Goal: Transaction & Acquisition: Purchase product/service

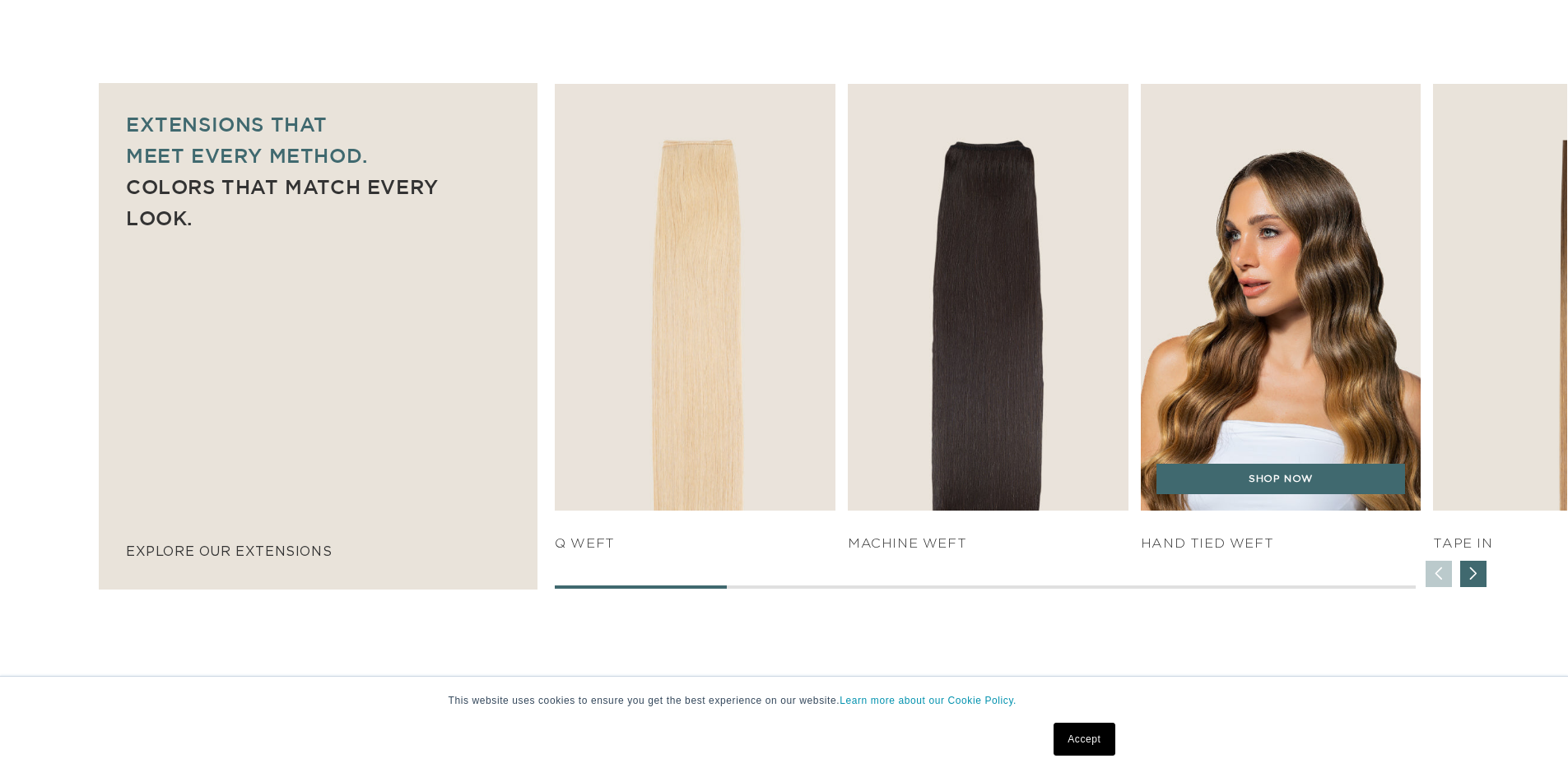
scroll to position [0, 2902]
click at [1279, 309] on img "3 / 7" at bounding box center [1281, 298] width 295 height 449
click at [1289, 492] on link "SHOP NOW" at bounding box center [1281, 479] width 249 height 32
click at [1286, 486] on link "SHOP NOW" at bounding box center [1281, 479] width 249 height 32
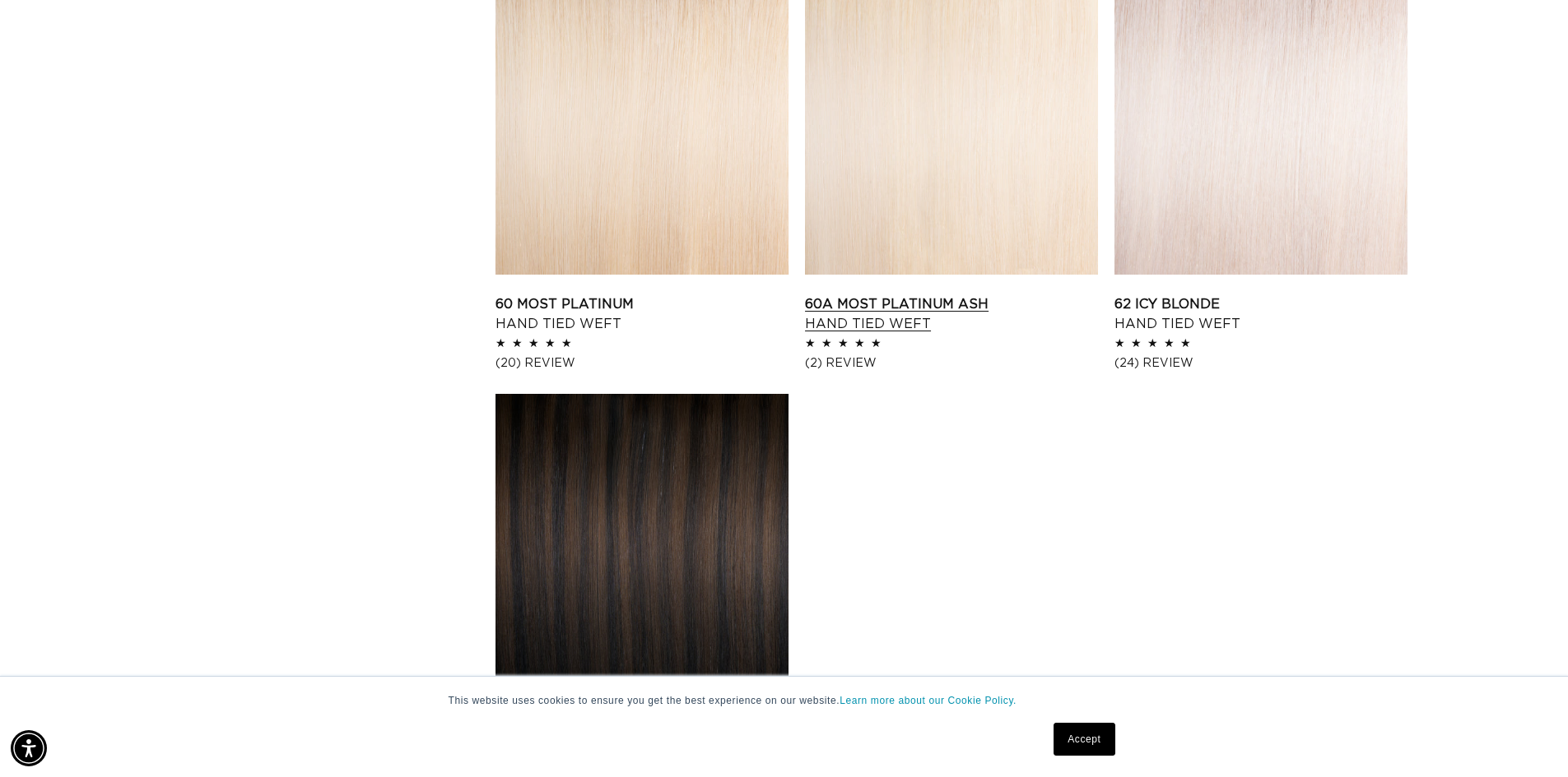
scroll to position [2468, 0]
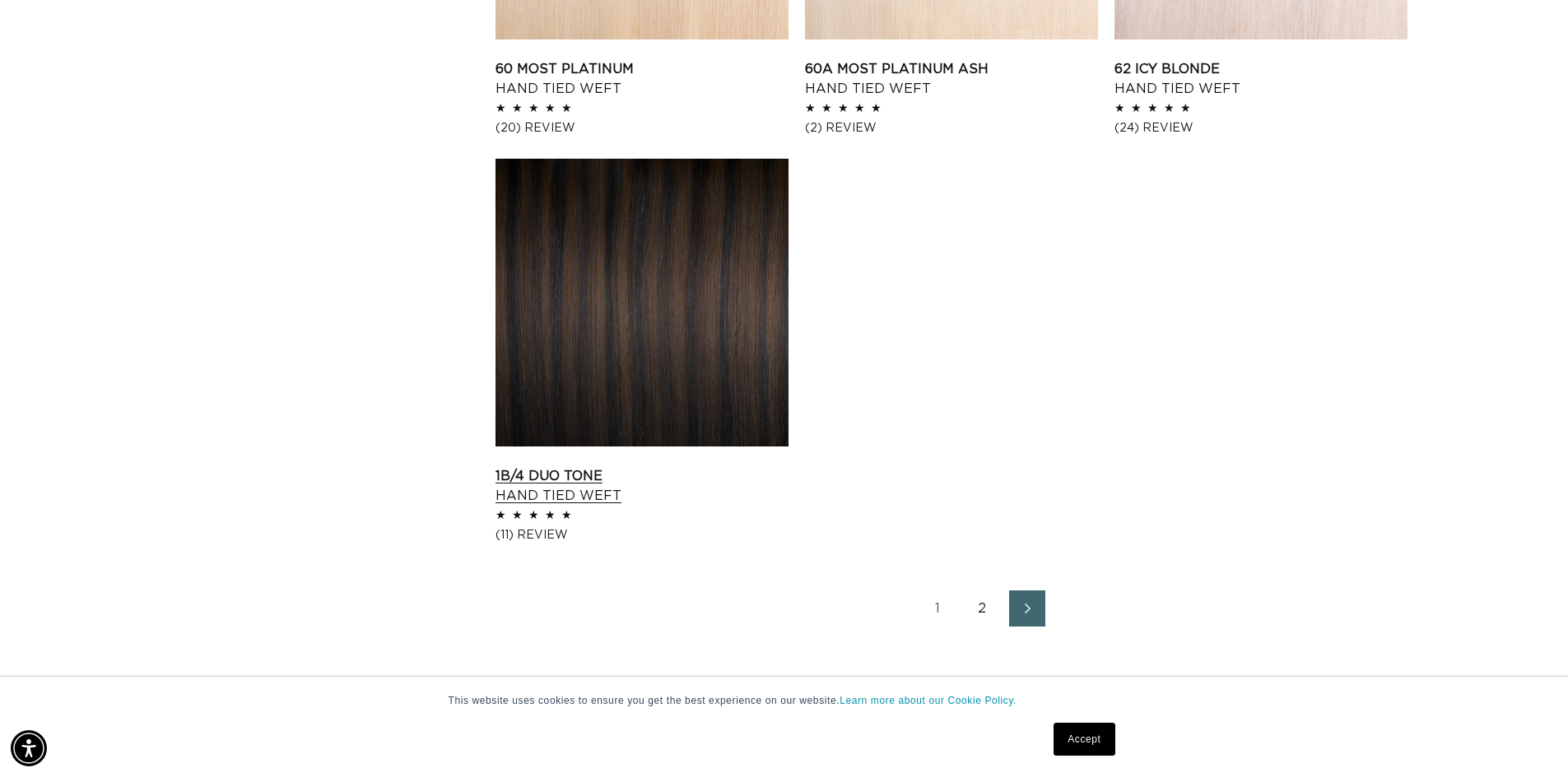
click at [670, 467] on link "1B/4 Duo Tone Hand Tied Weft" at bounding box center [642, 486] width 293 height 39
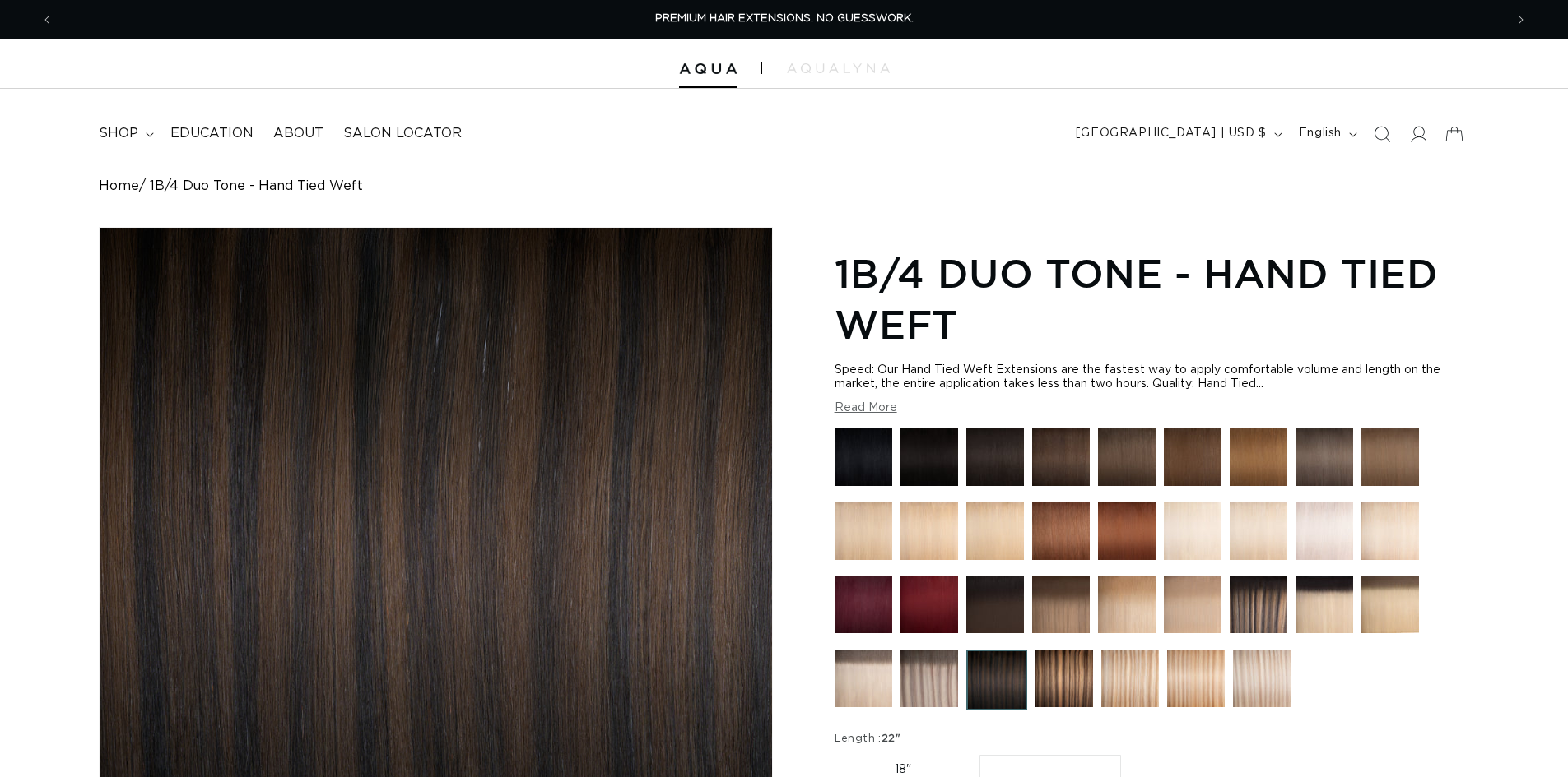
click at [1274, 576] on img at bounding box center [1259, 604] width 57 height 57
click at [1266, 576] on img at bounding box center [1259, 604] width 57 height 57
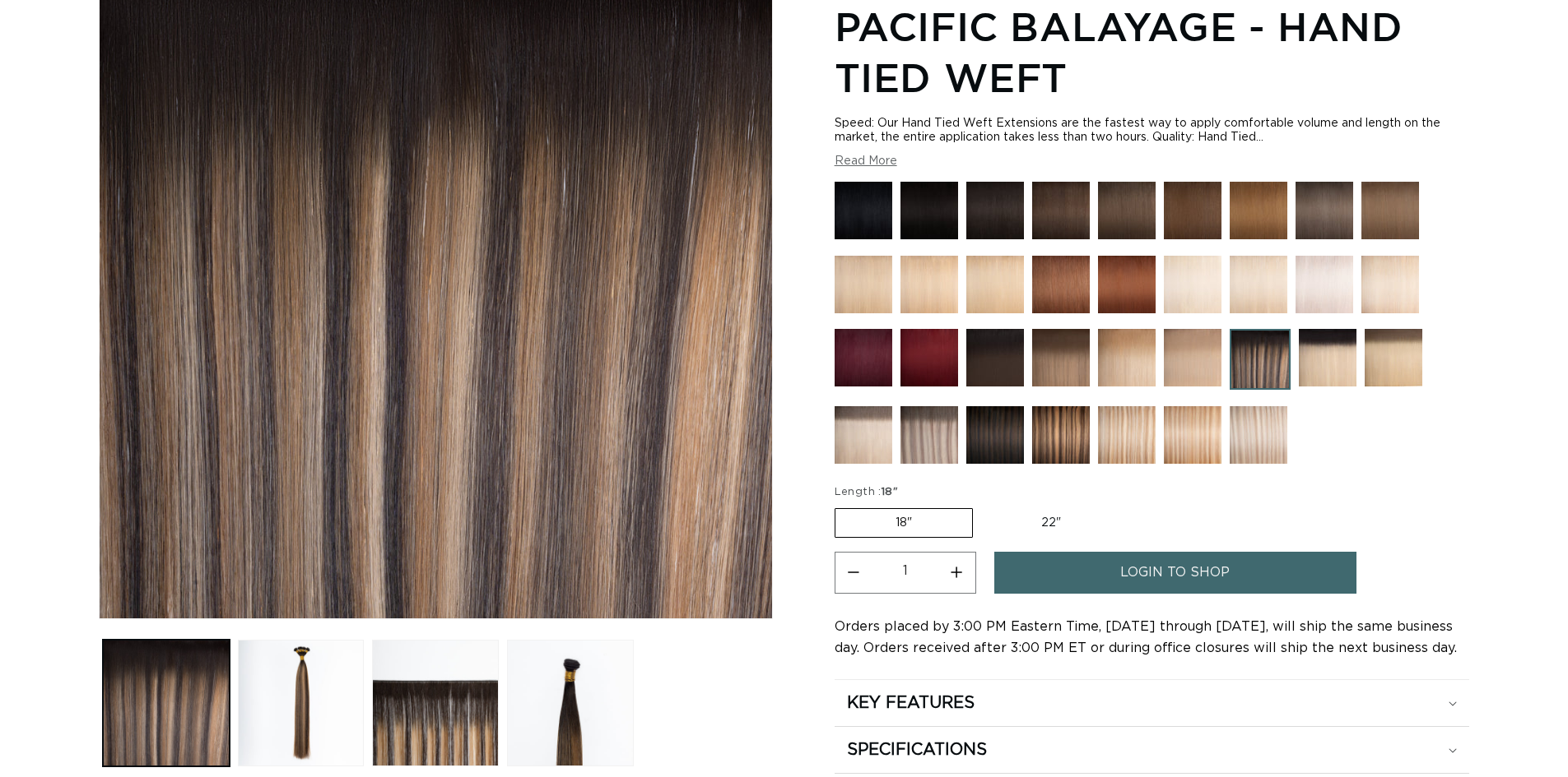
scroll to position [411, 0]
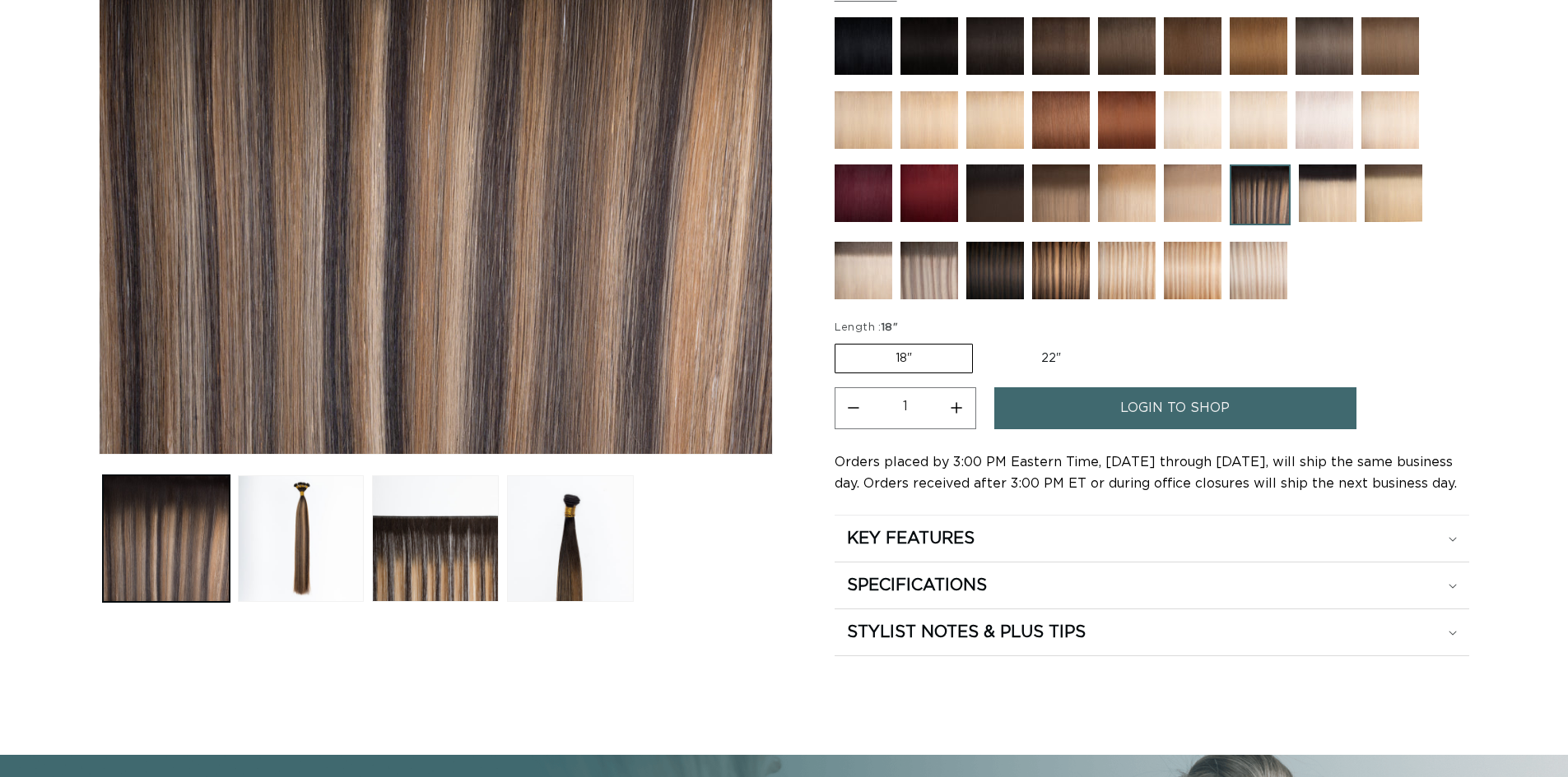
click at [1038, 359] on label "22" Variant sold out or unavailable" at bounding box center [1050, 358] width 140 height 28
click at [982, 342] on input "22" Variant sold out or unavailable" at bounding box center [981, 341] width 1 height 1
radio input "true"
click at [1046, 360] on label "22" Variant sold out or unavailable" at bounding box center [1050, 358] width 141 height 30
click at [981, 342] on input "22" Variant sold out or unavailable" at bounding box center [980, 341] width 1 height 1
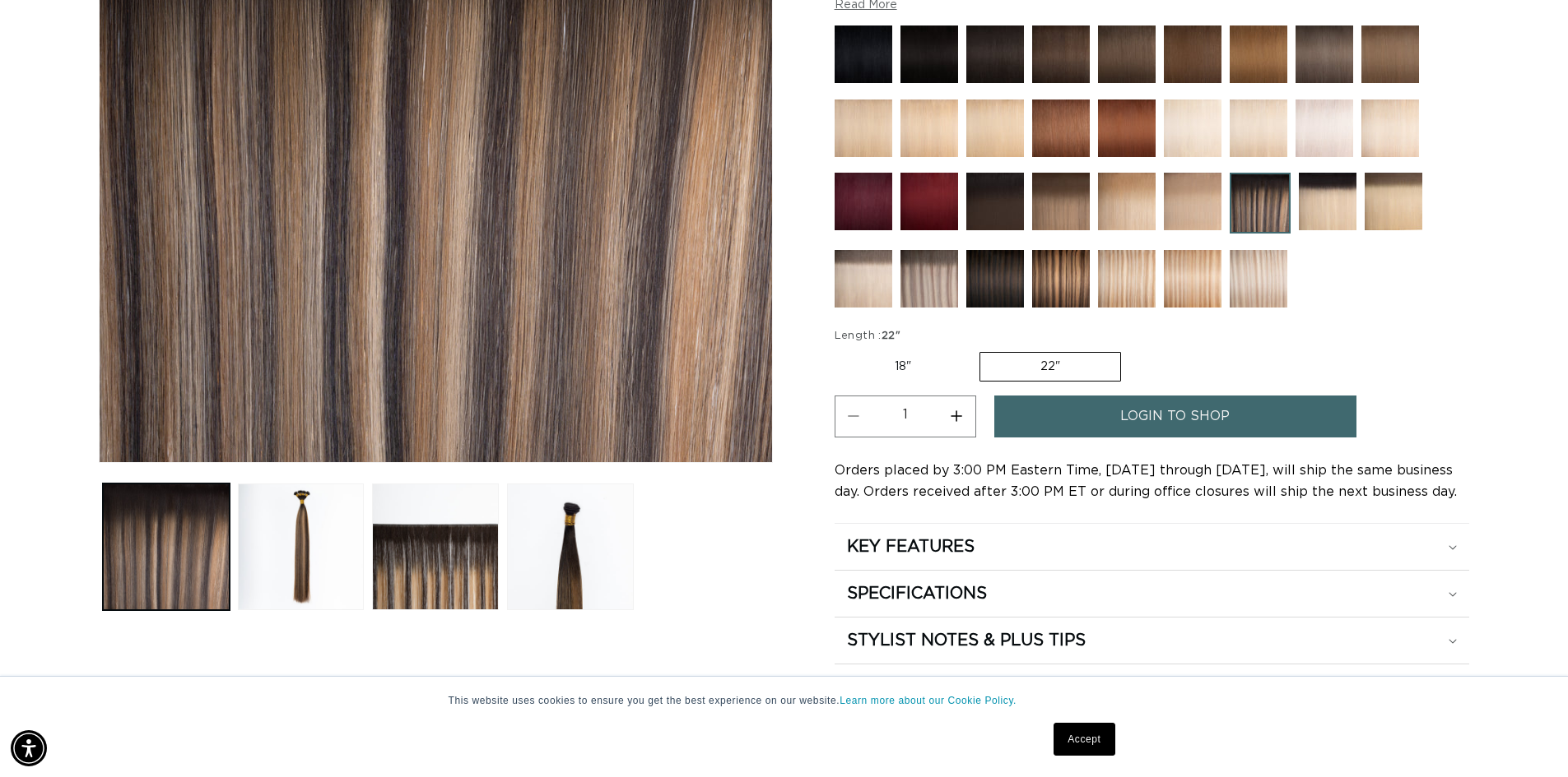
scroll to position [494, 0]
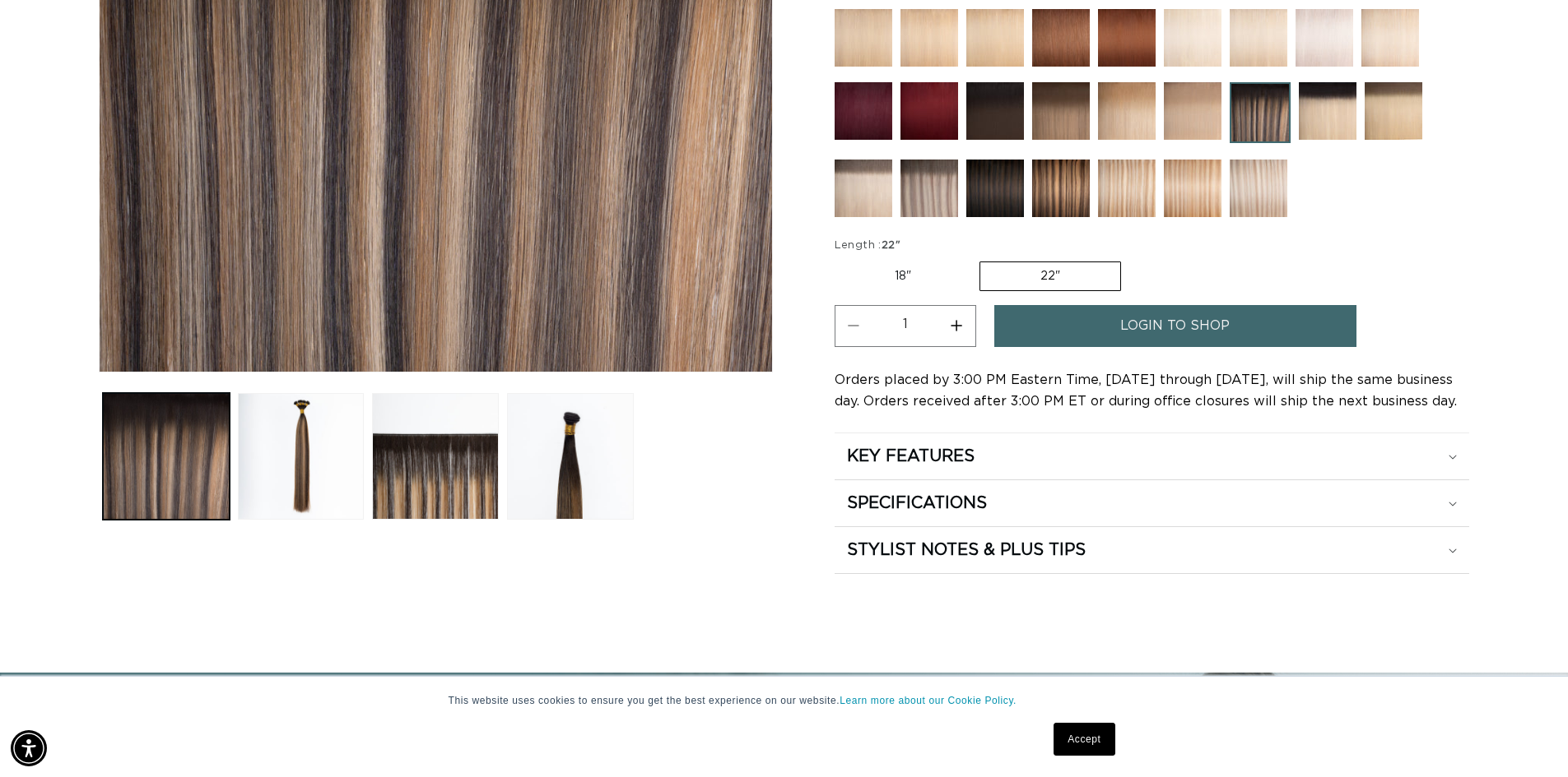
click at [1194, 326] on span "login to shop" at bounding box center [1175, 326] width 110 height 42
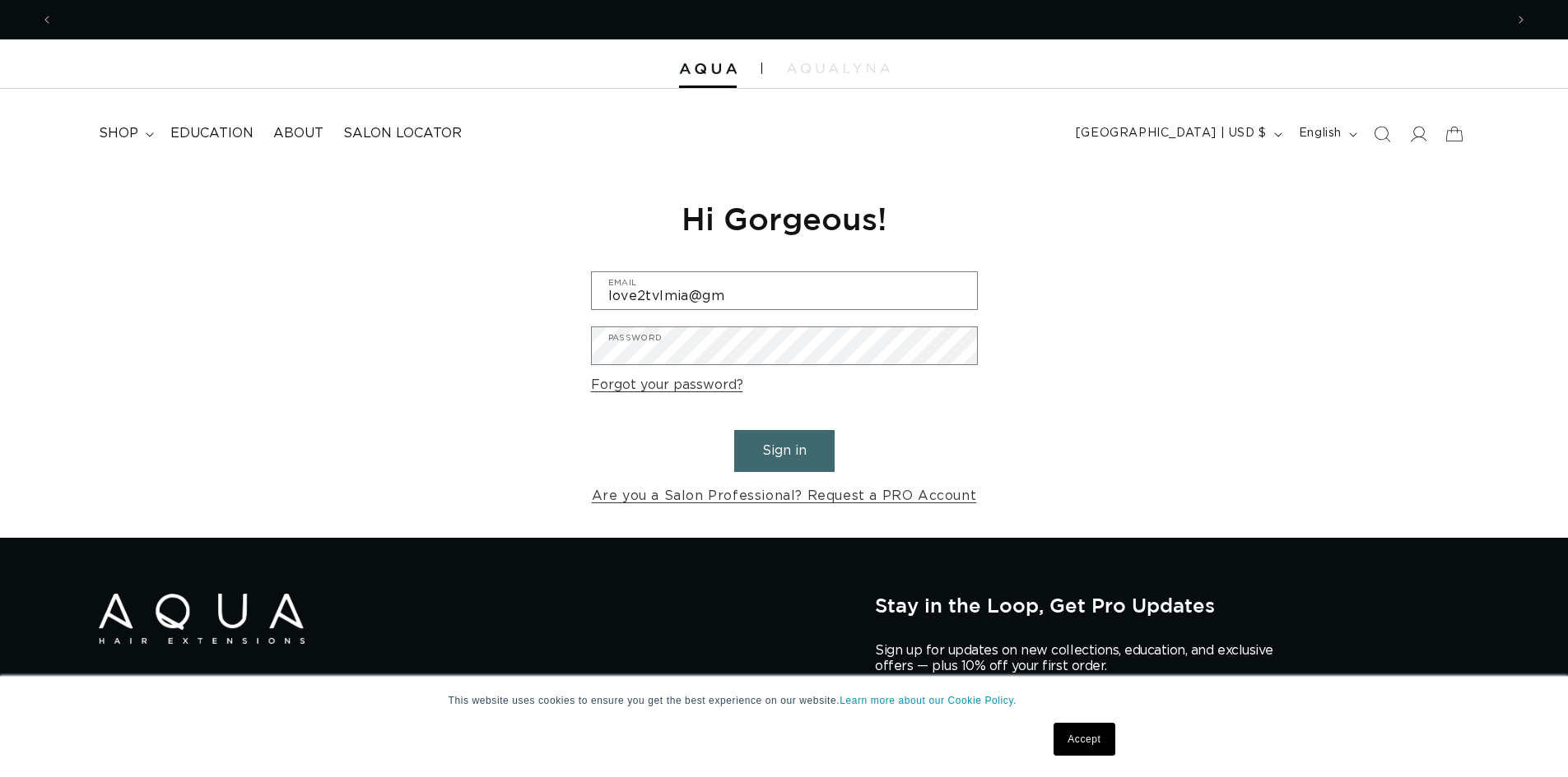
scroll to position [0, 1451]
type input "[EMAIL_ADDRESS][DOMAIN_NAME]"
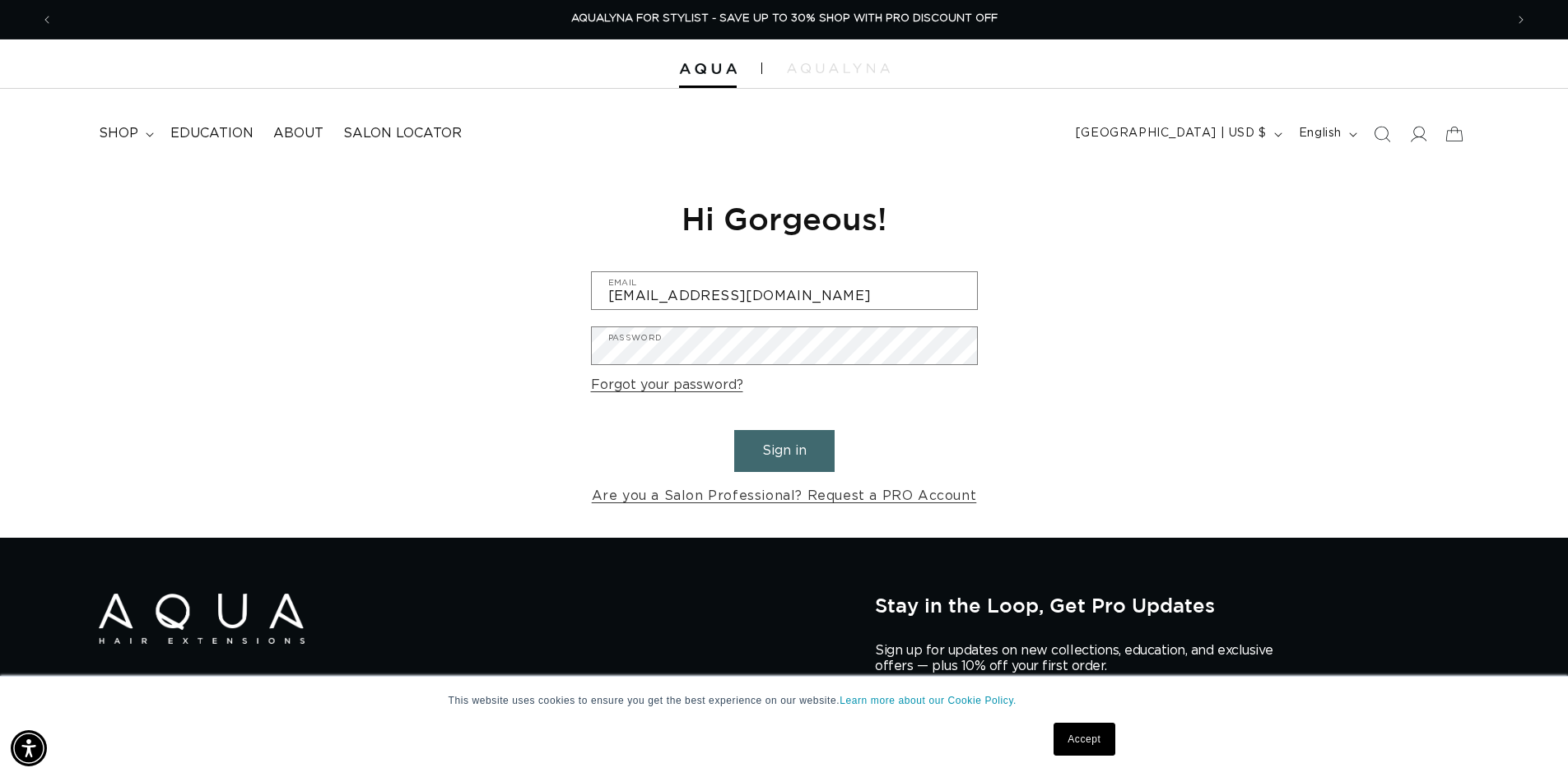
click at [796, 455] on button "Sign in" at bounding box center [784, 452] width 100 height 42
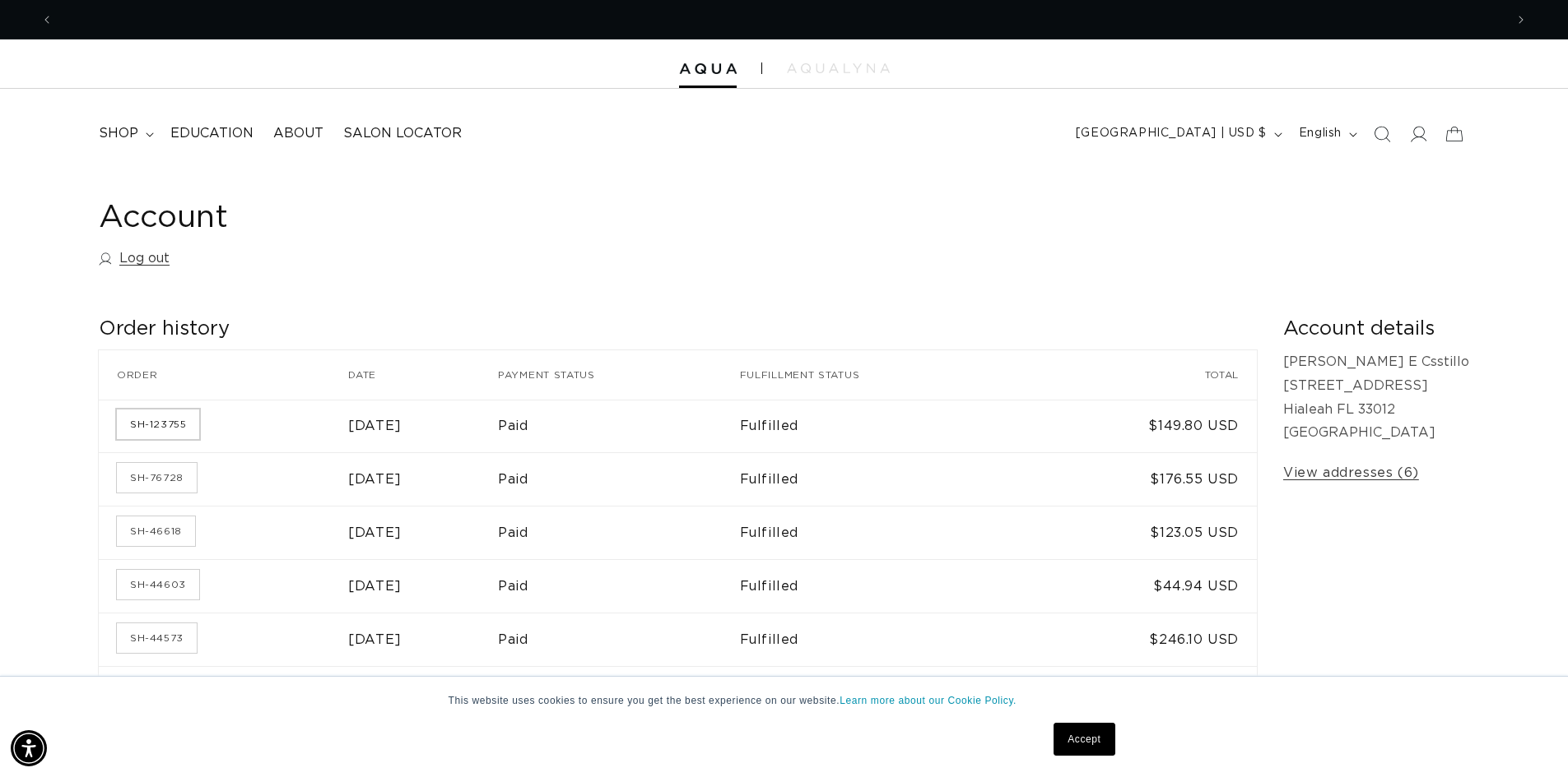
scroll to position [0, 2902]
click at [170, 426] on link "SH-123755" at bounding box center [158, 424] width 82 height 30
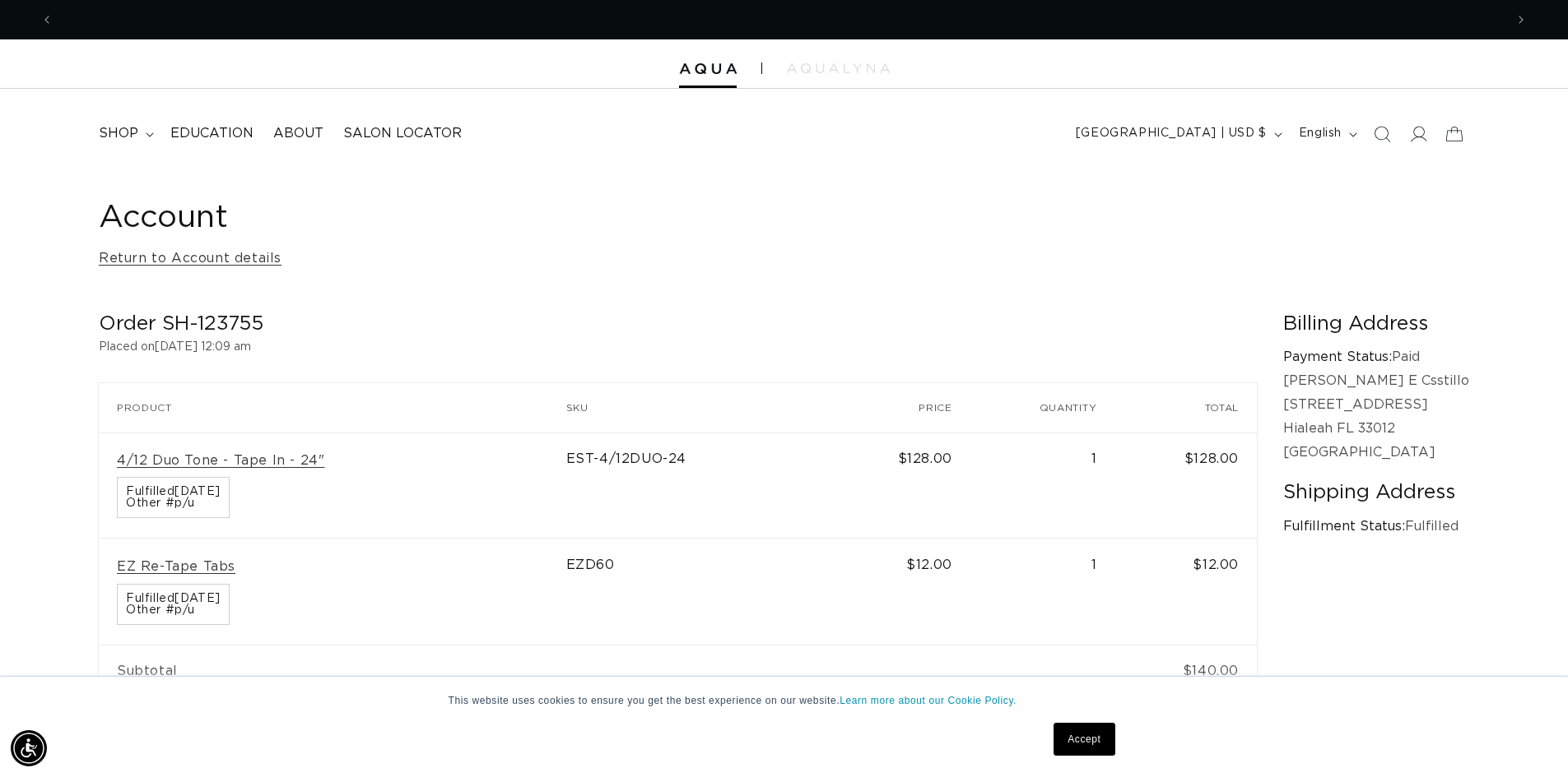
scroll to position [0, 1451]
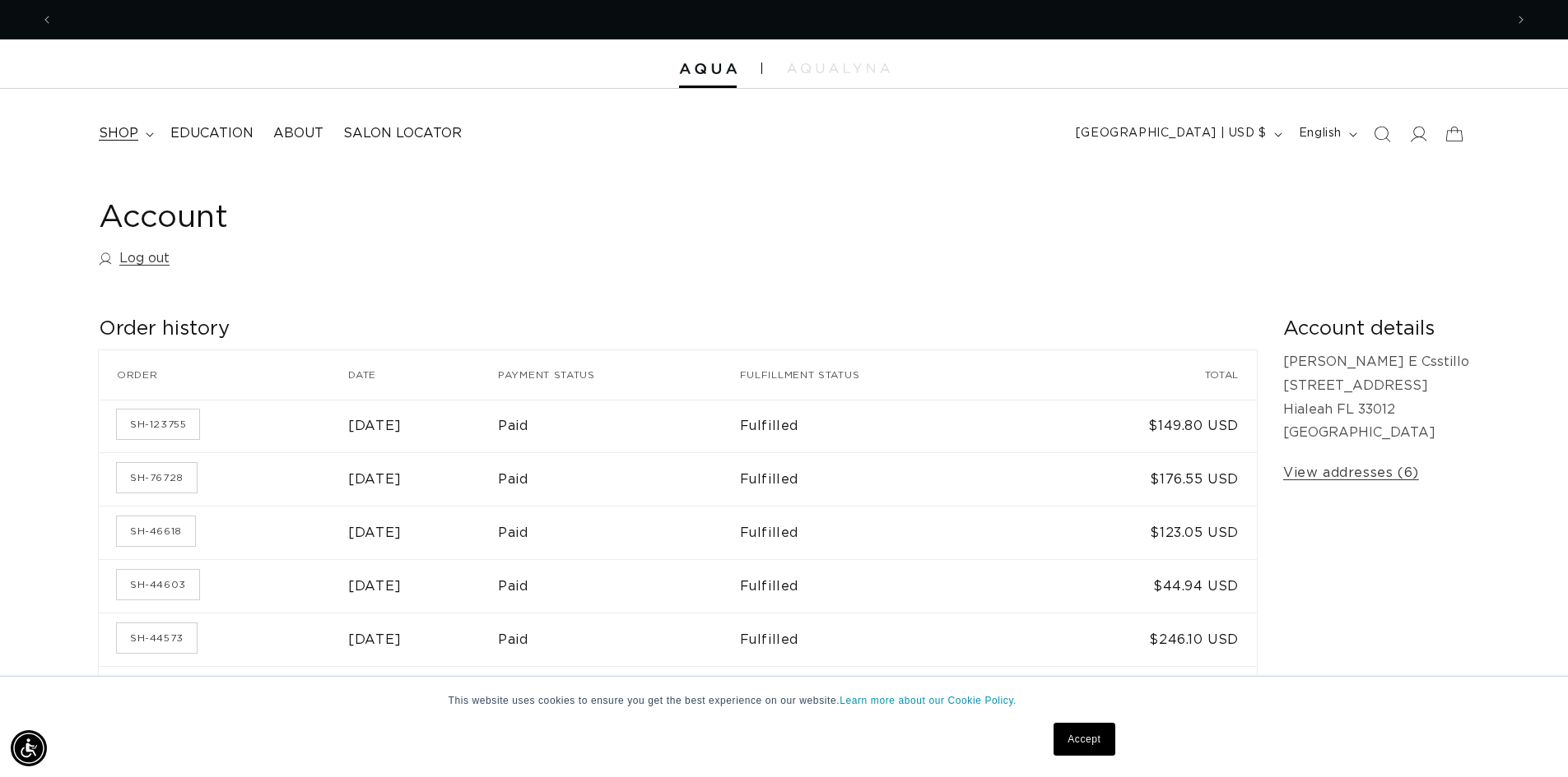
scroll to position [0, 1451]
click at [134, 131] on span "shop" at bounding box center [117, 134] width 39 height 17
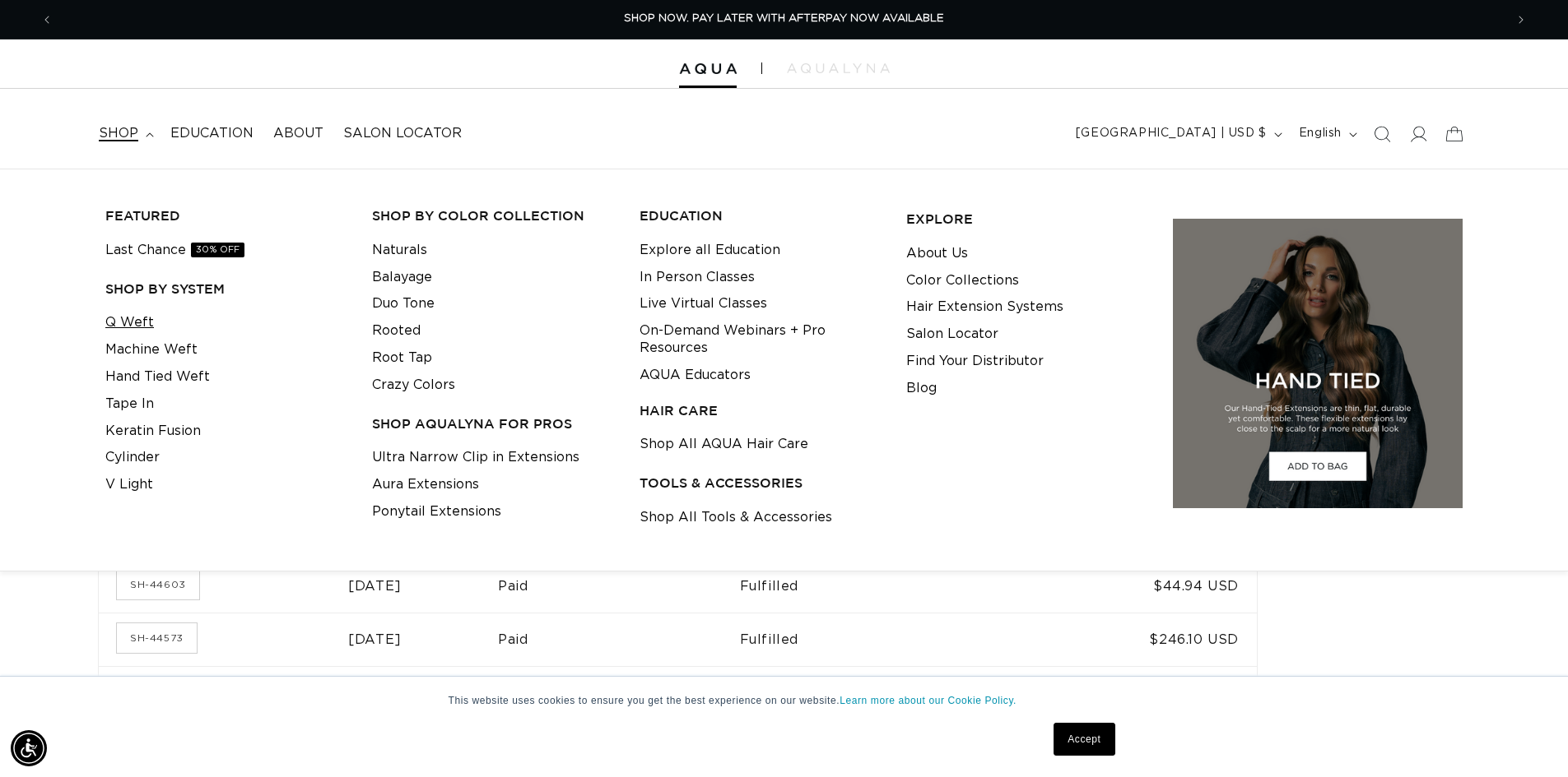
click at [136, 325] on link "Q Weft" at bounding box center [129, 323] width 49 height 27
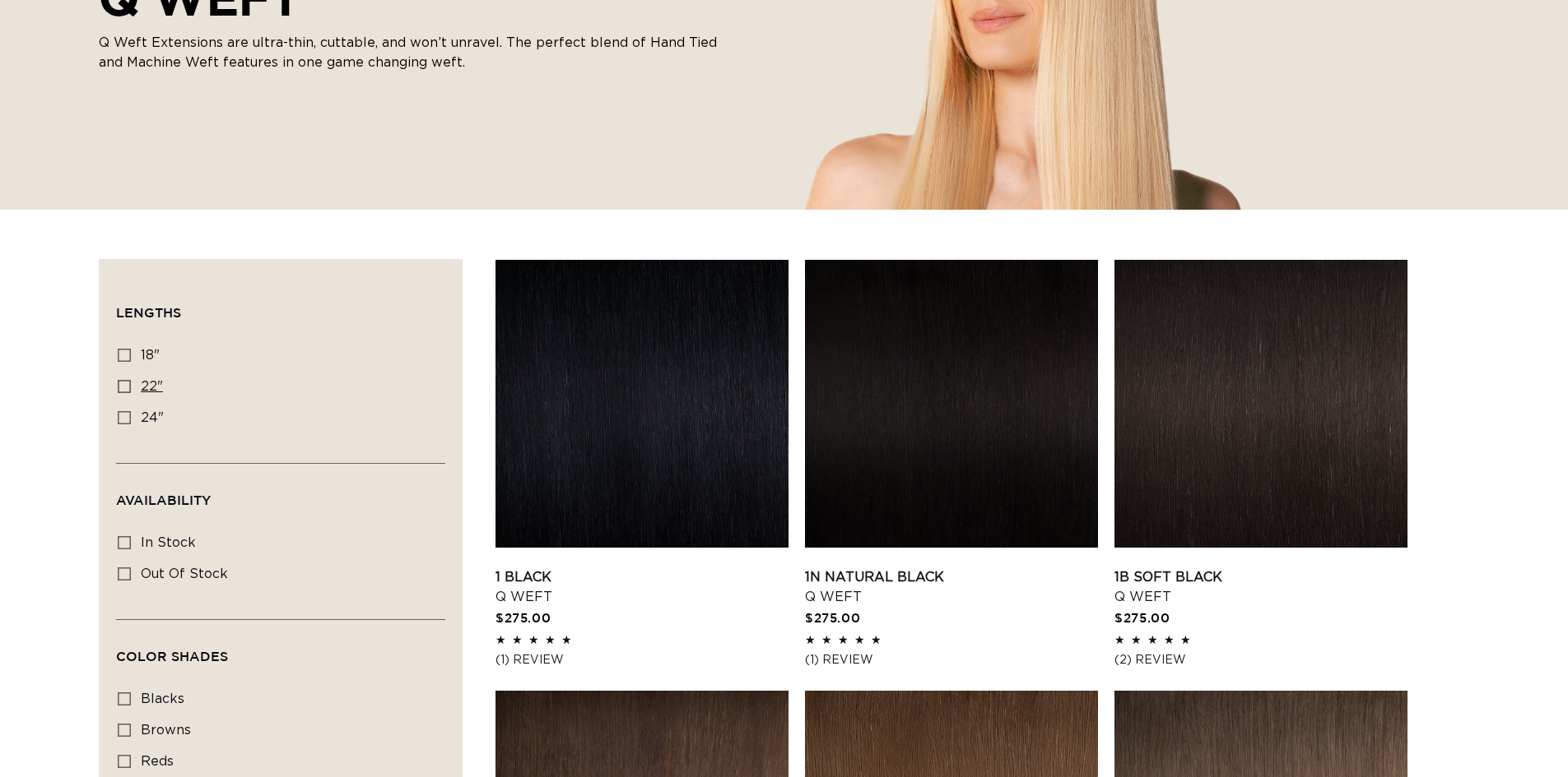
click at [128, 386] on icon at bounding box center [124, 387] width 13 height 13
click at [128, 386] on input "22" 22" (5 products)" at bounding box center [124, 387] width 13 height 13
checkbox input "true"
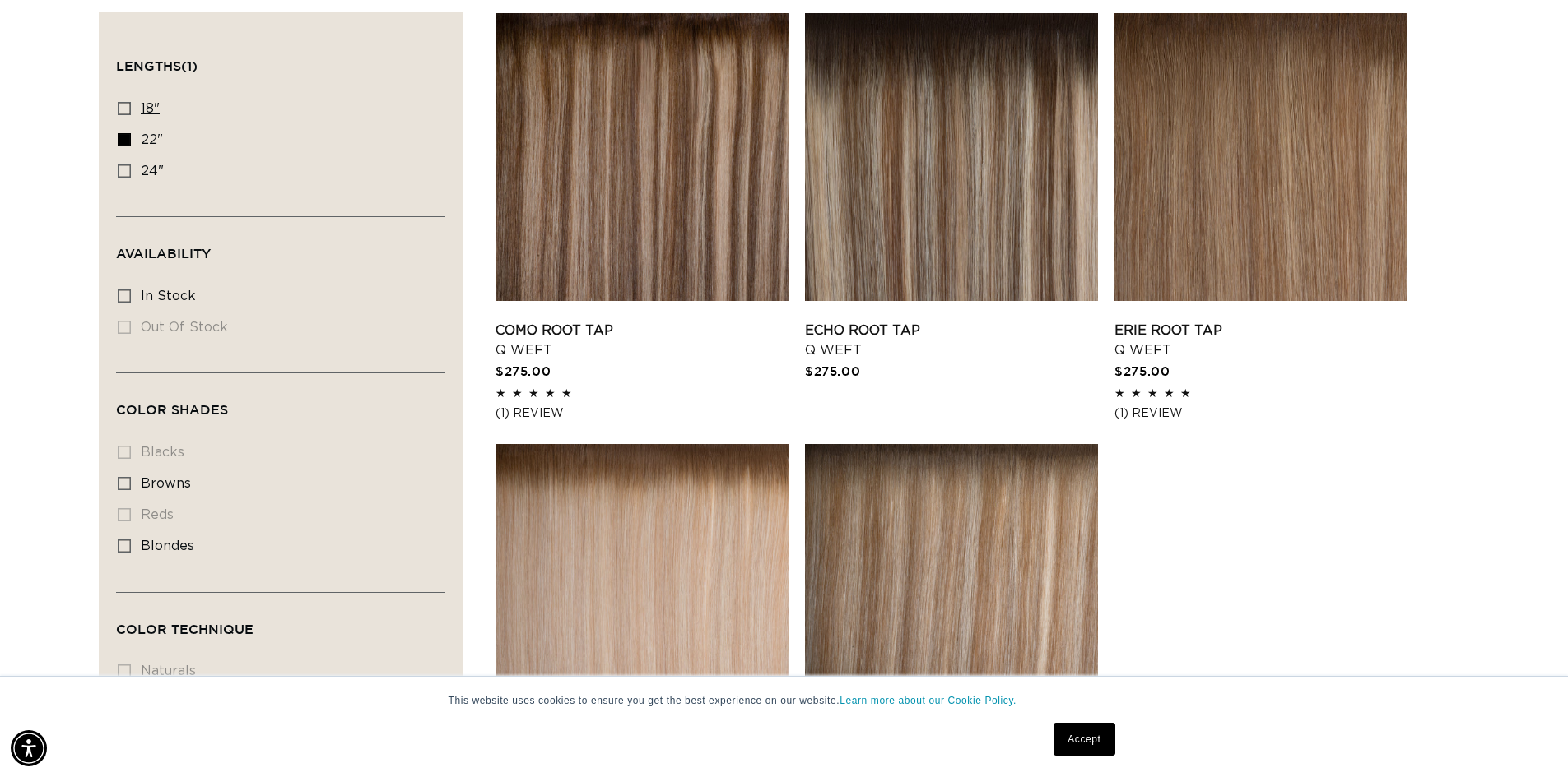
click at [123, 106] on icon at bounding box center [124, 109] width 13 height 13
click at [123, 106] on input "18" 18" (5 products)" at bounding box center [124, 109] width 13 height 13
checkbox input "true"
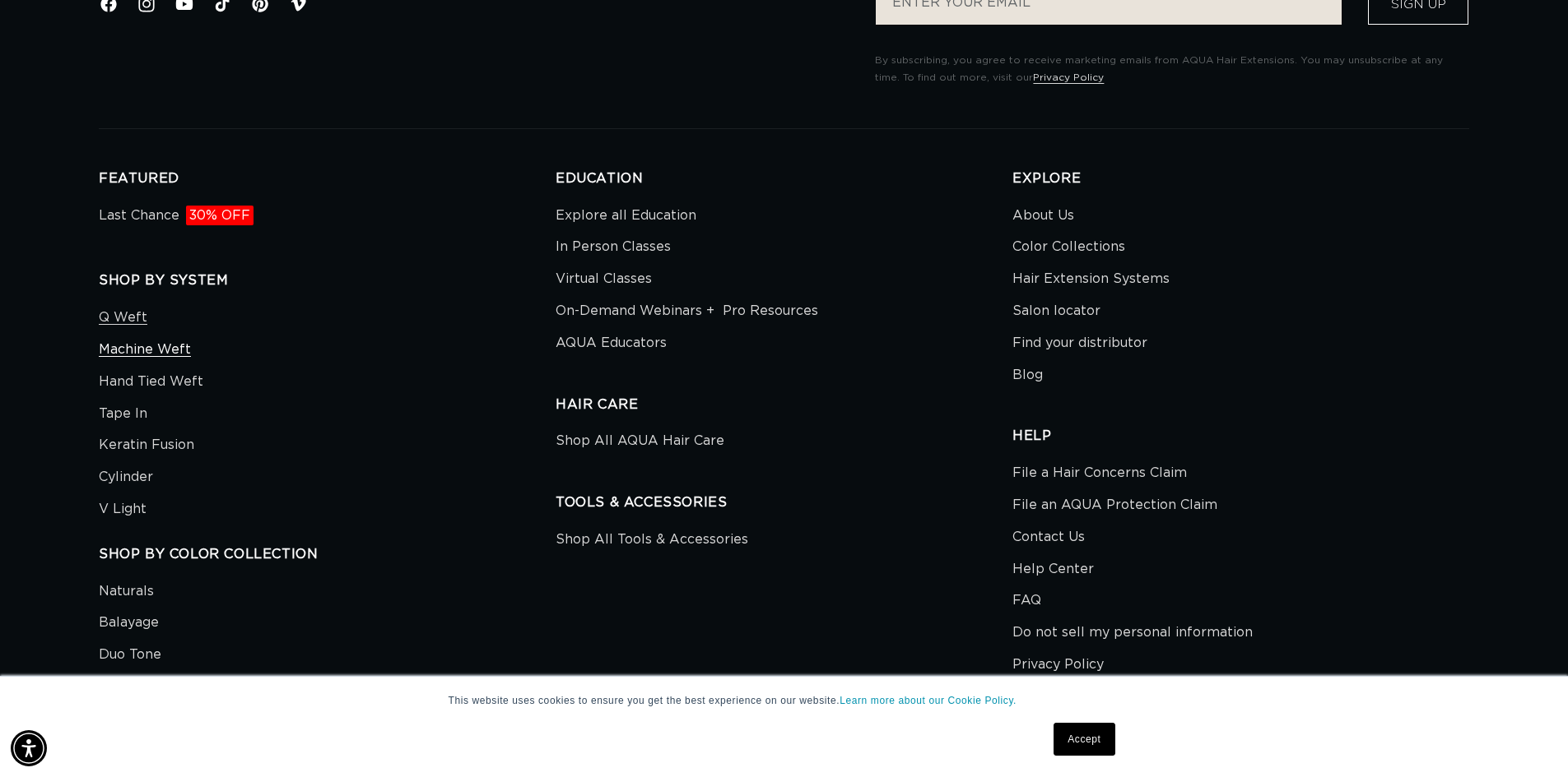
click at [173, 351] on link "Machine Weft" at bounding box center [144, 350] width 93 height 32
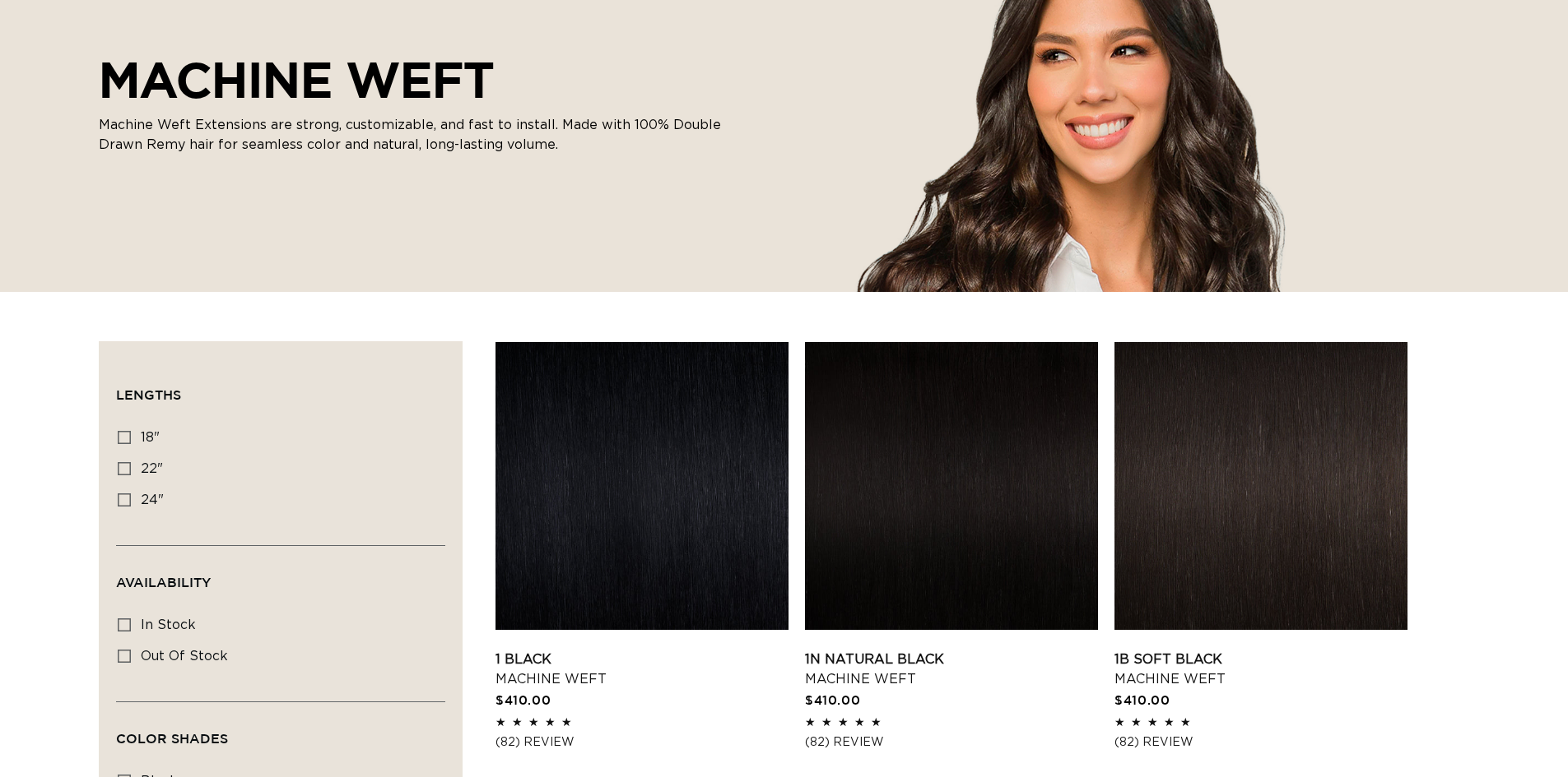
click at [128, 466] on icon at bounding box center [124, 469] width 13 height 13
click at [128, 466] on input "22" 22" (33 products)" at bounding box center [124, 469] width 13 height 13
checkbox input "true"
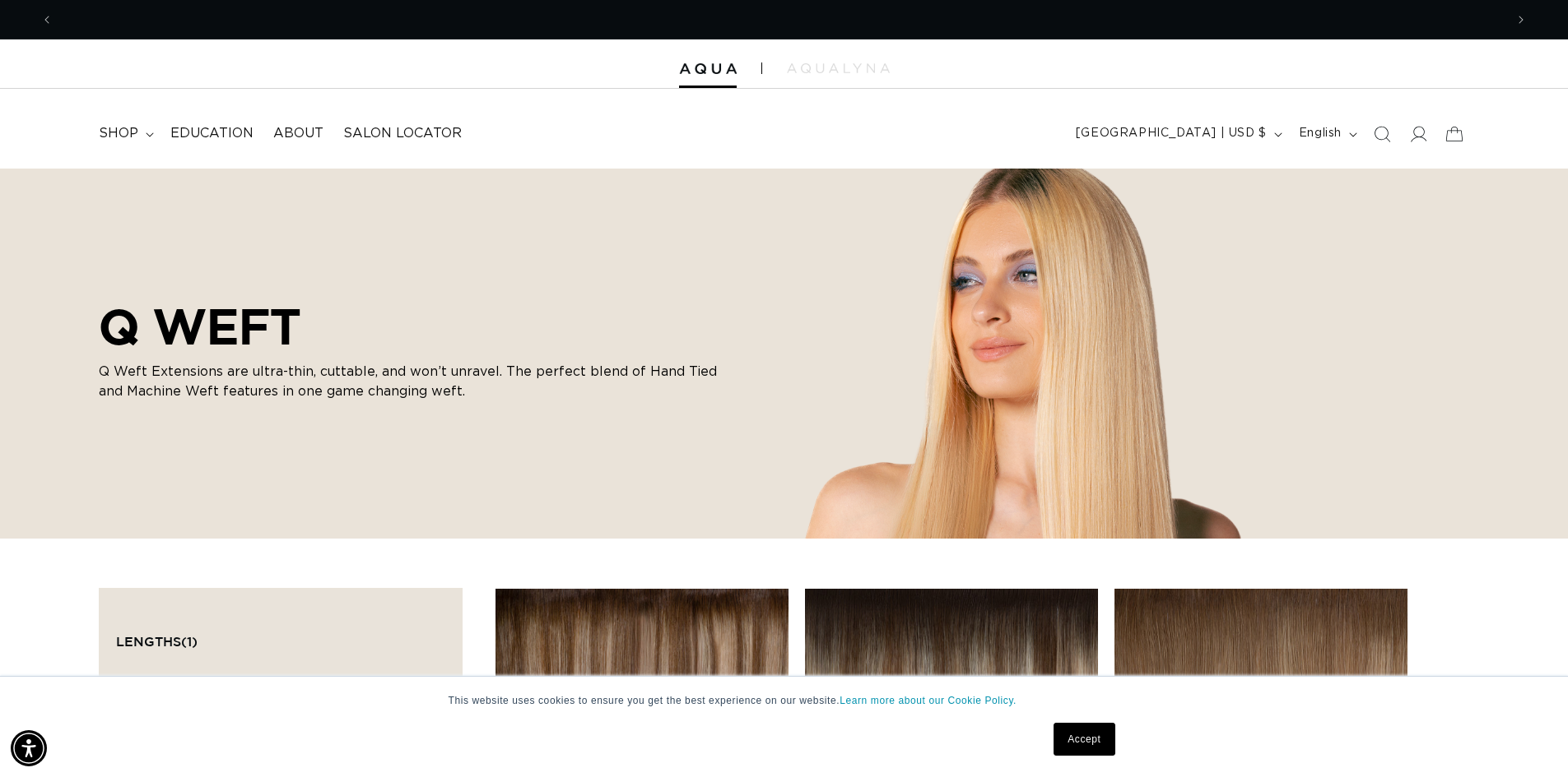
scroll to position [0, 1451]
click at [117, 134] on span "shop" at bounding box center [117, 134] width 39 height 17
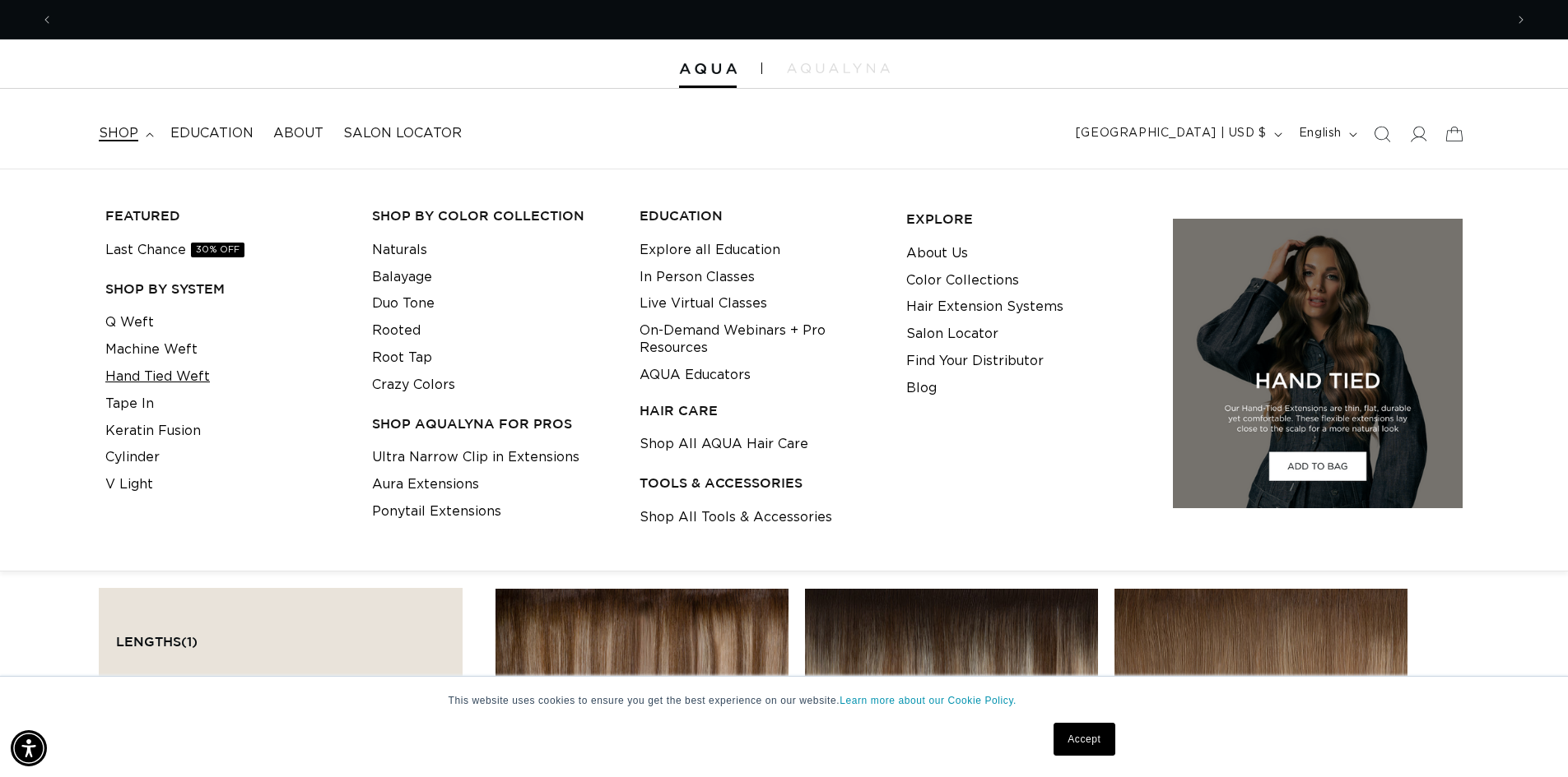
scroll to position [0, 2902]
click at [174, 380] on link "Hand Tied Weft" at bounding box center [157, 377] width 104 height 27
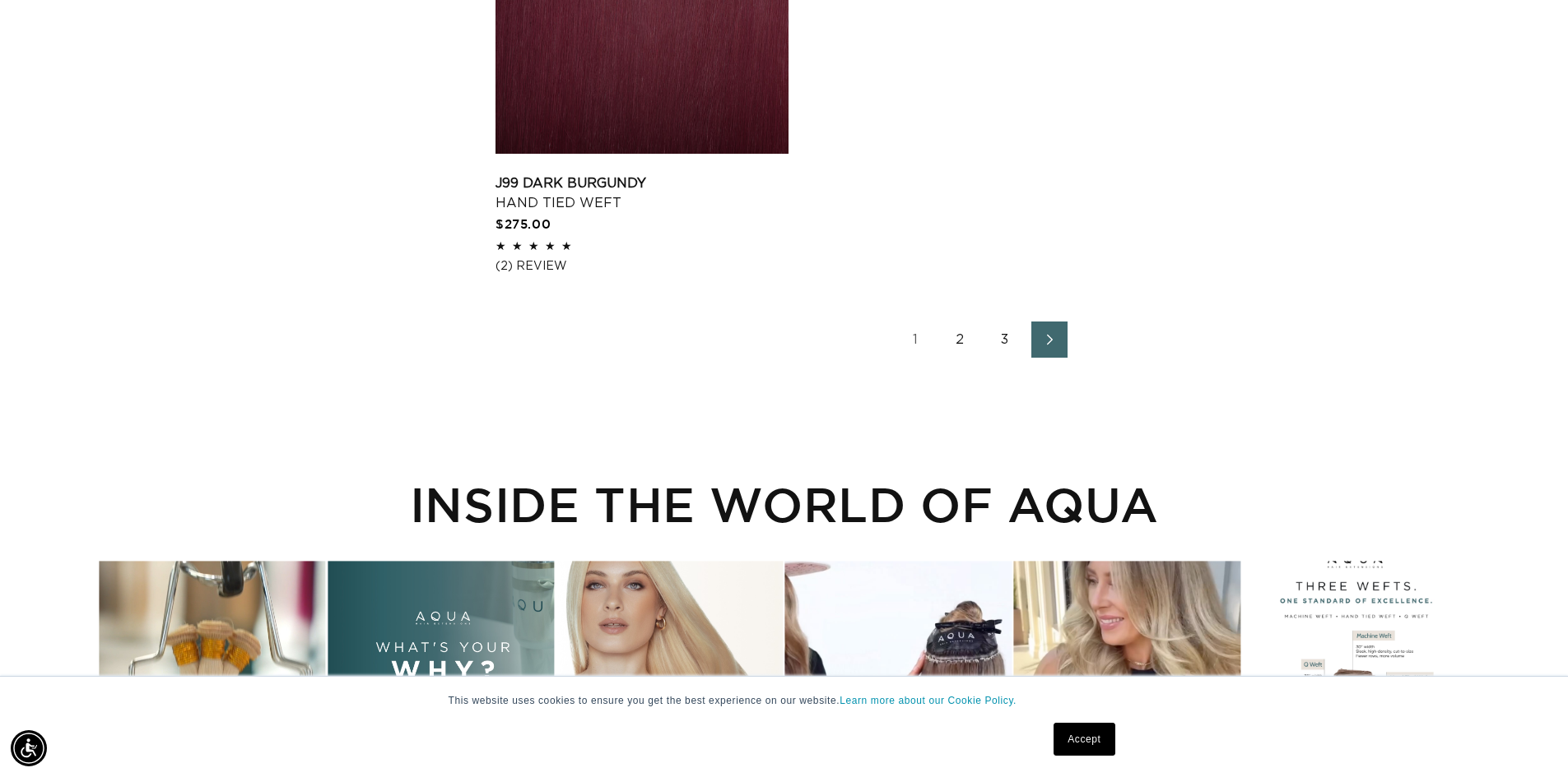
scroll to position [0, 2902]
click at [1009, 339] on link "3" at bounding box center [1005, 340] width 36 height 36
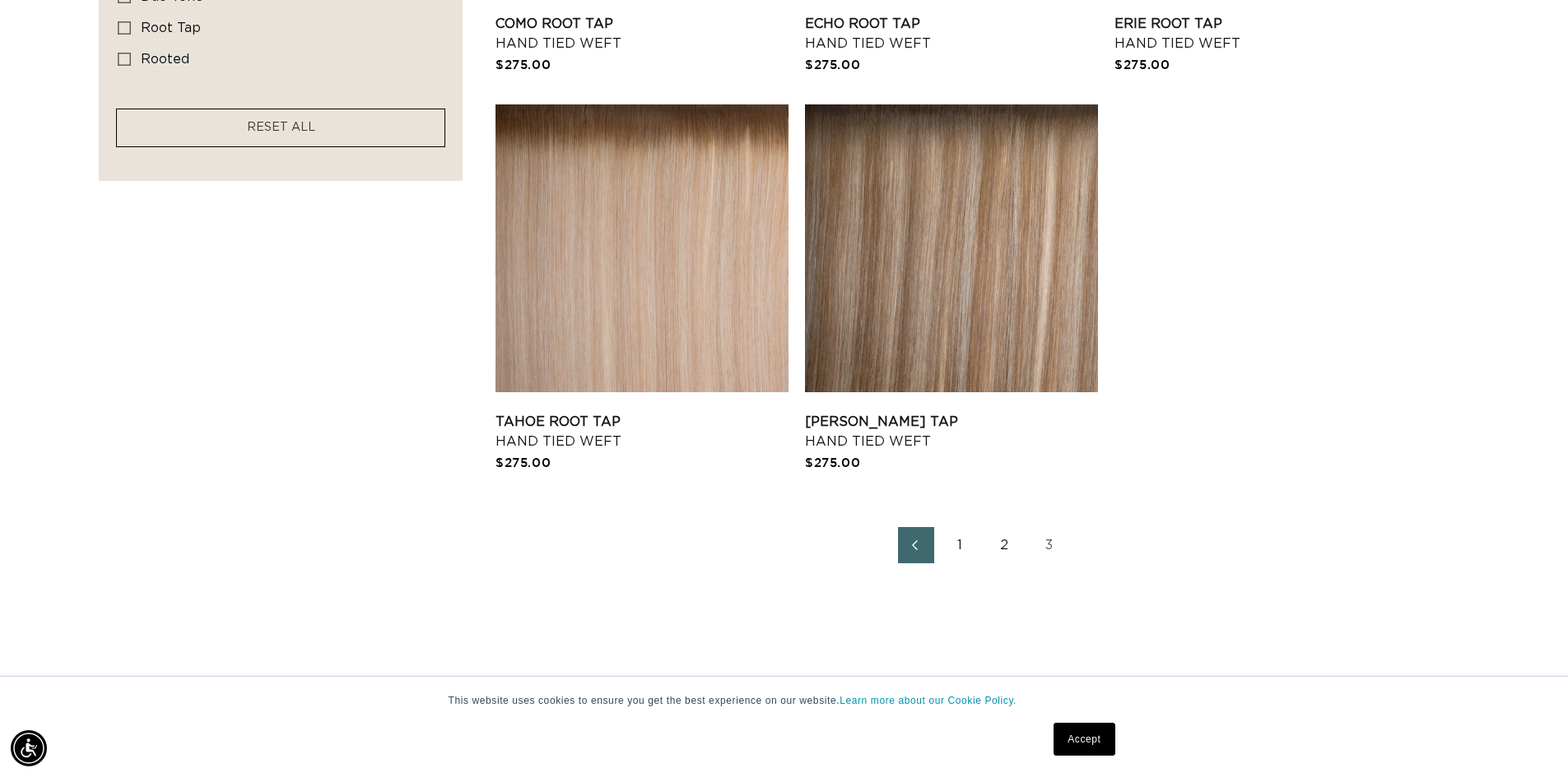
scroll to position [1316, 0]
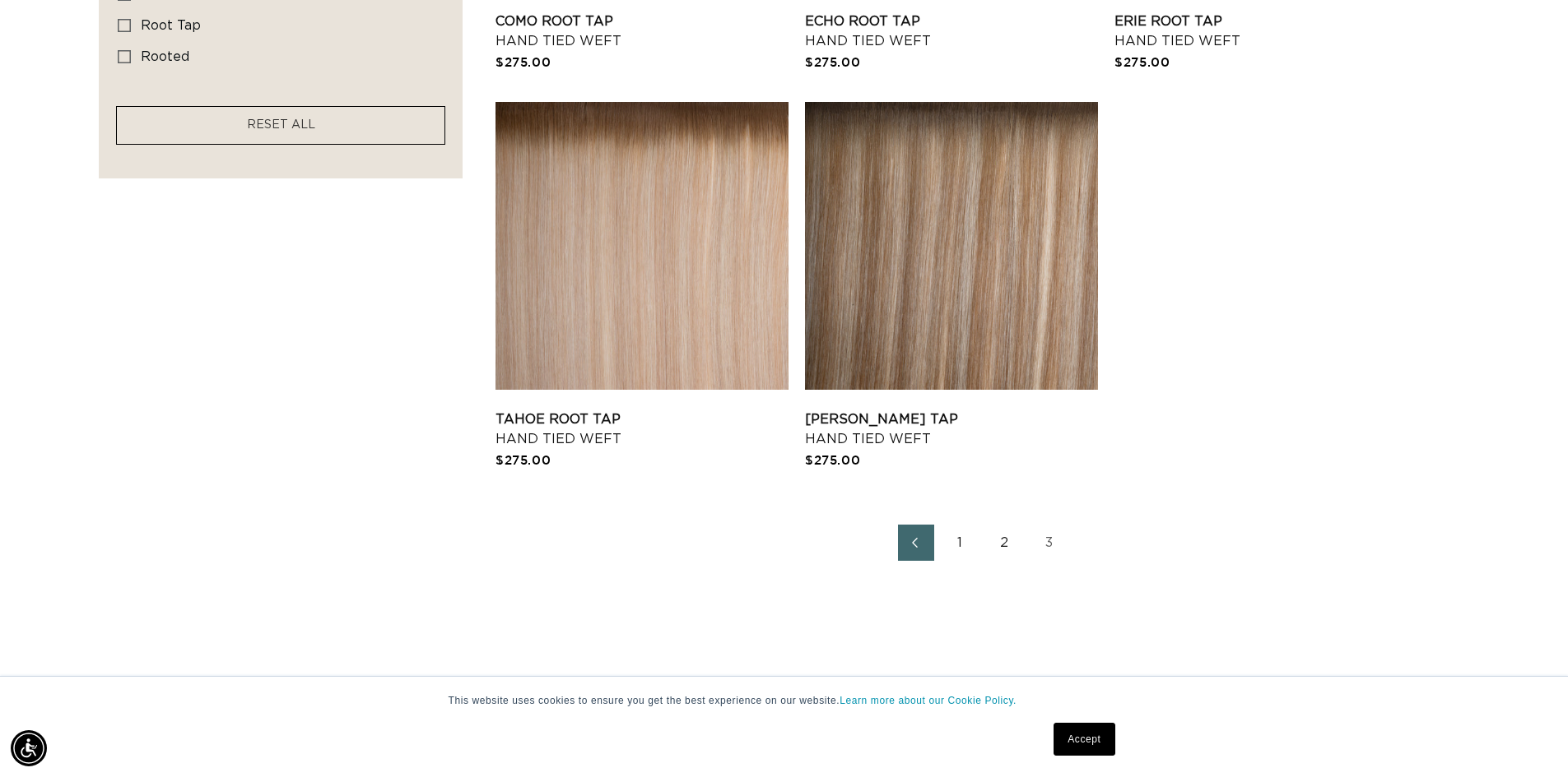
click at [954, 542] on link "1" at bounding box center [961, 543] width 36 height 36
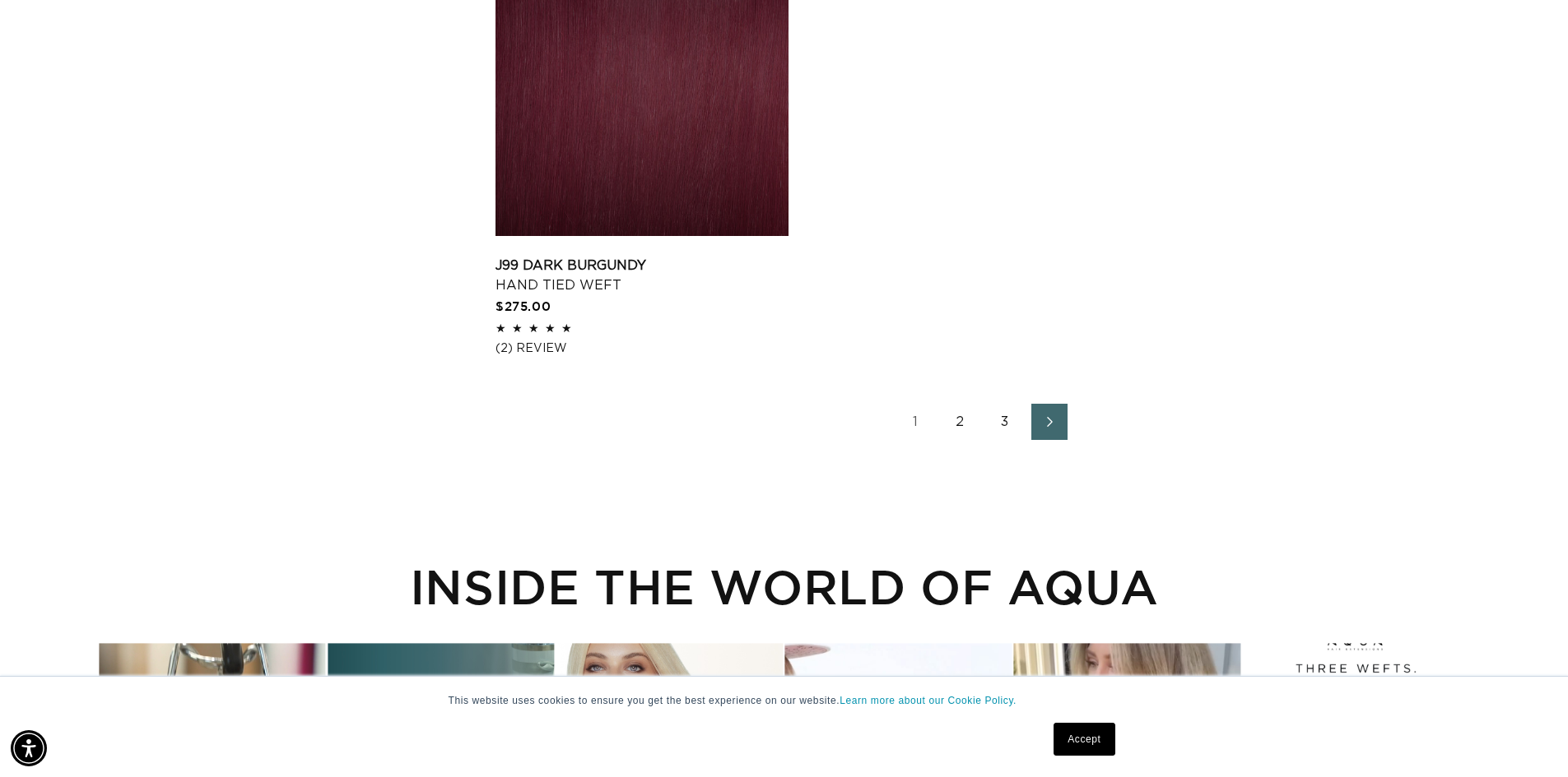
scroll to position [0, 1451]
click at [1006, 417] on link "3" at bounding box center [1005, 422] width 36 height 36
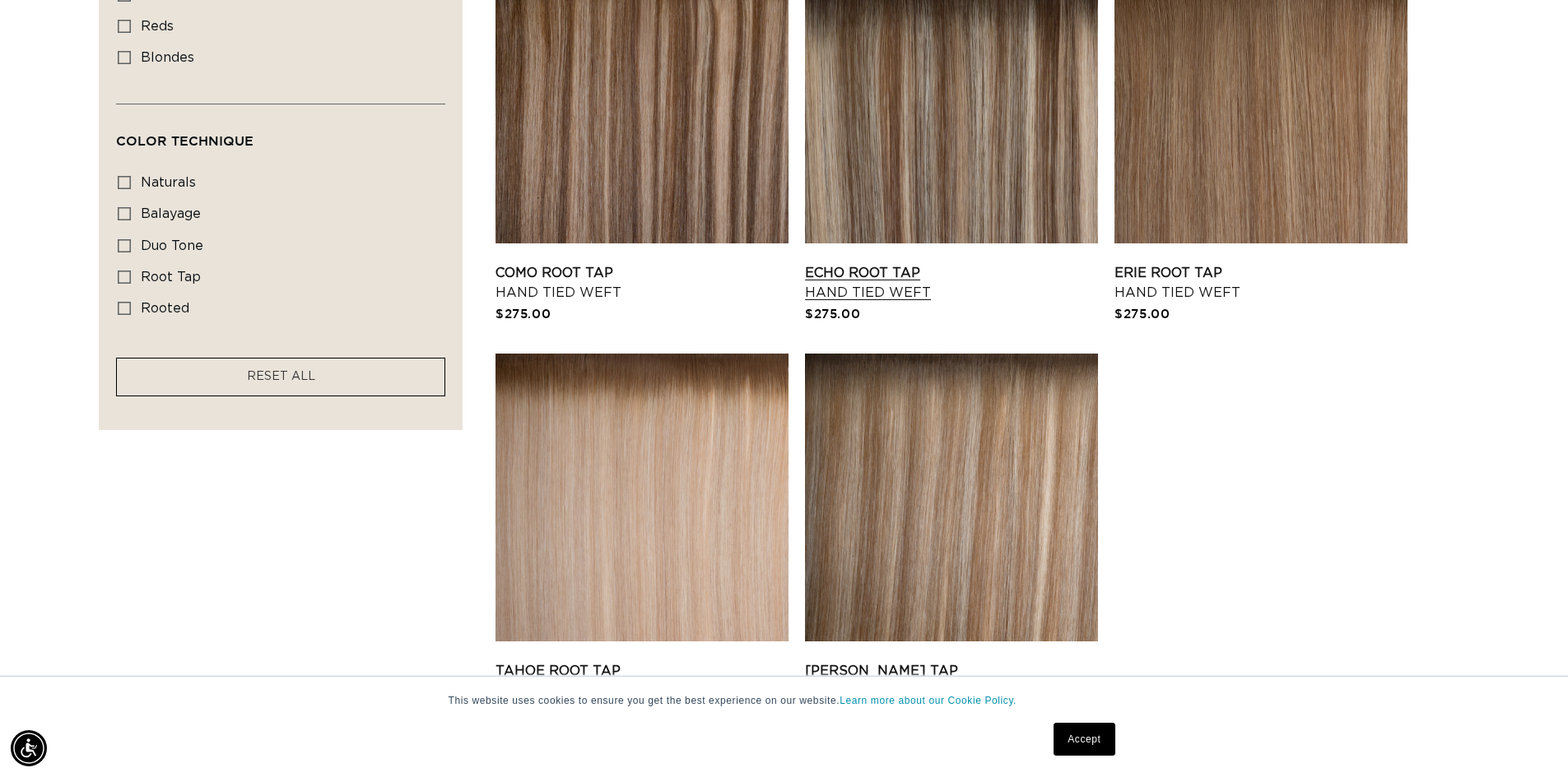
scroll to position [905, 0]
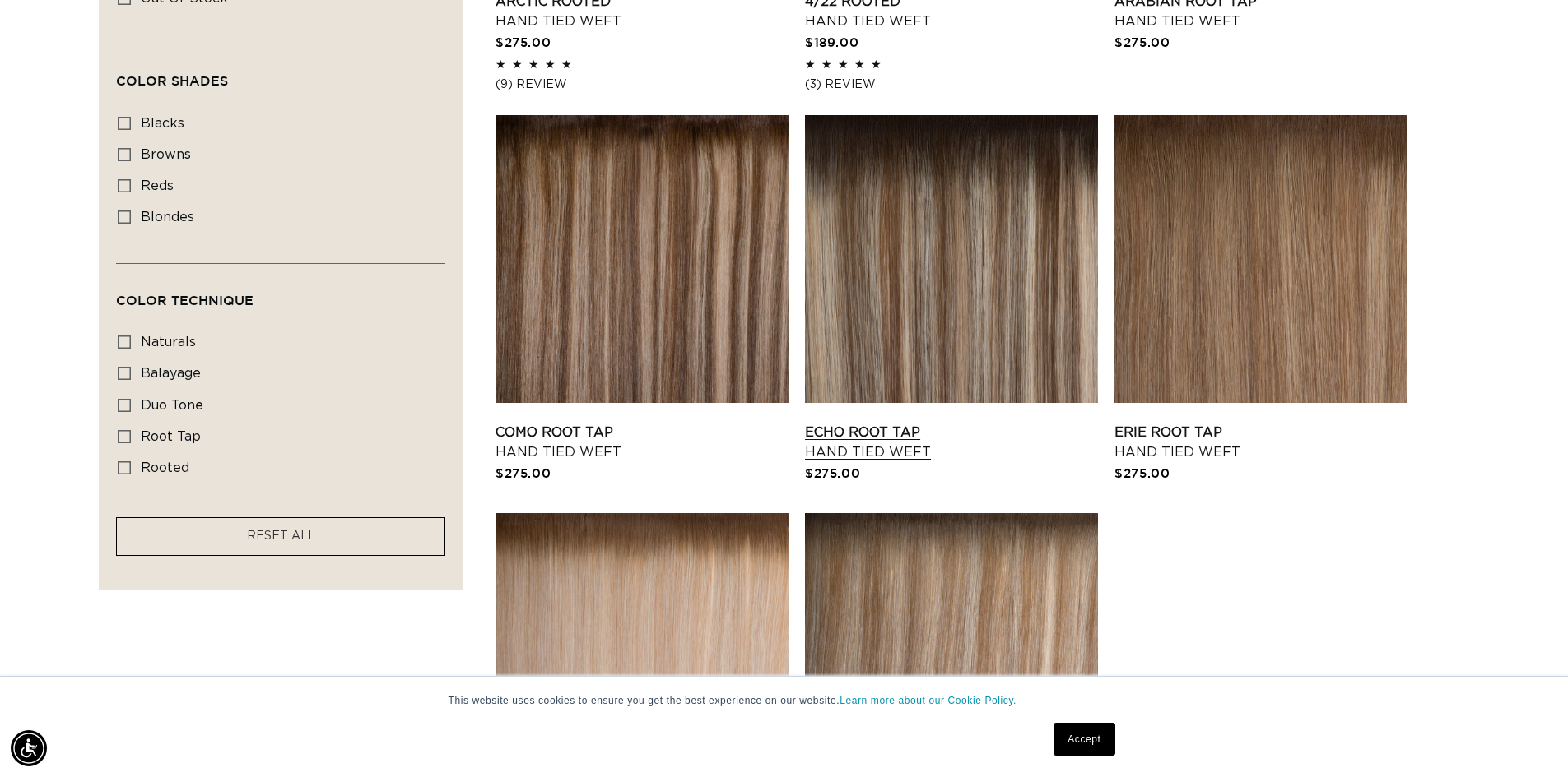
click at [925, 423] on link "Echo Root Tap Hand Tied Weft" at bounding box center [951, 442] width 293 height 39
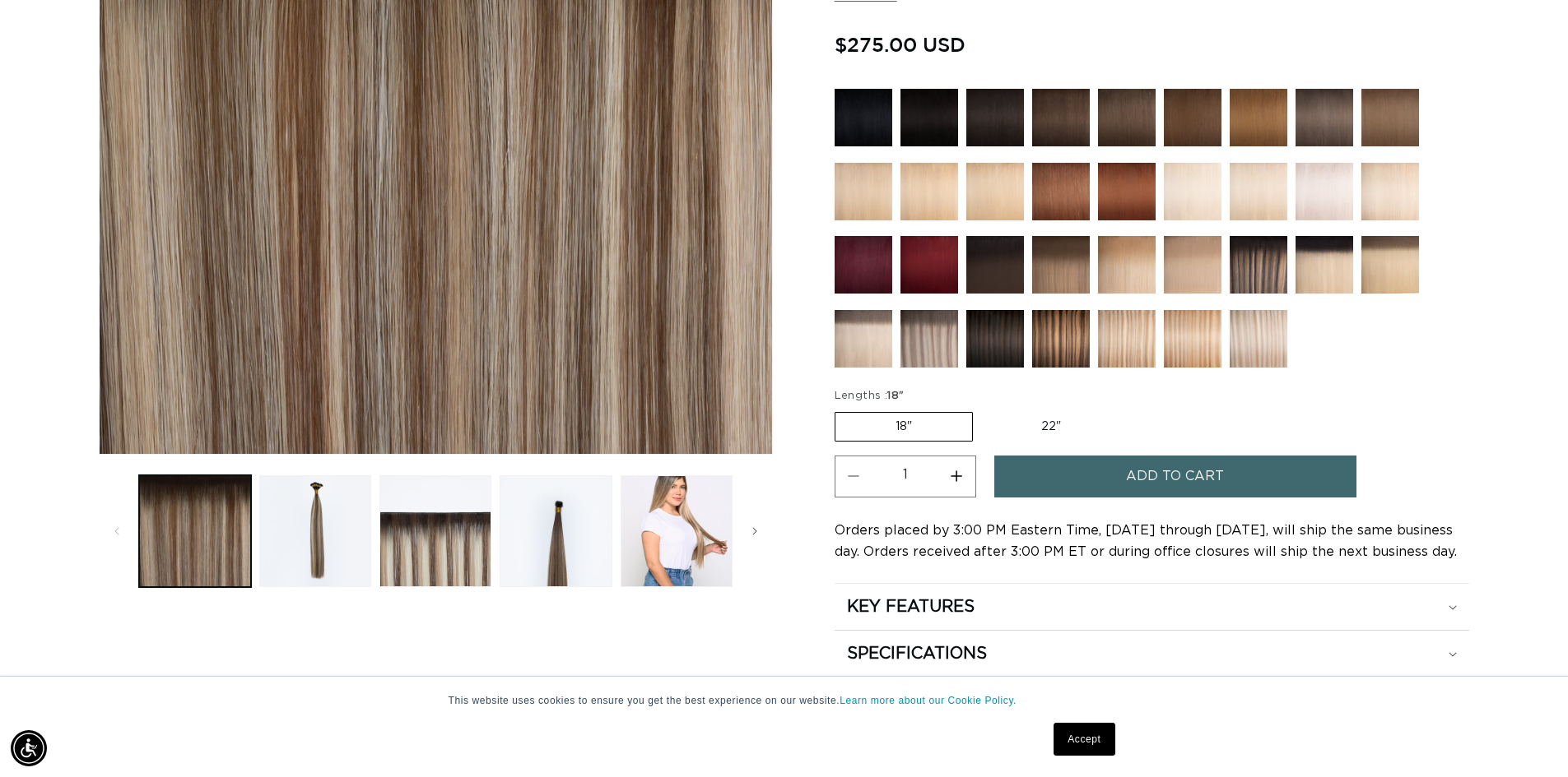
click at [1069, 333] on img at bounding box center [1061, 339] width 57 height 57
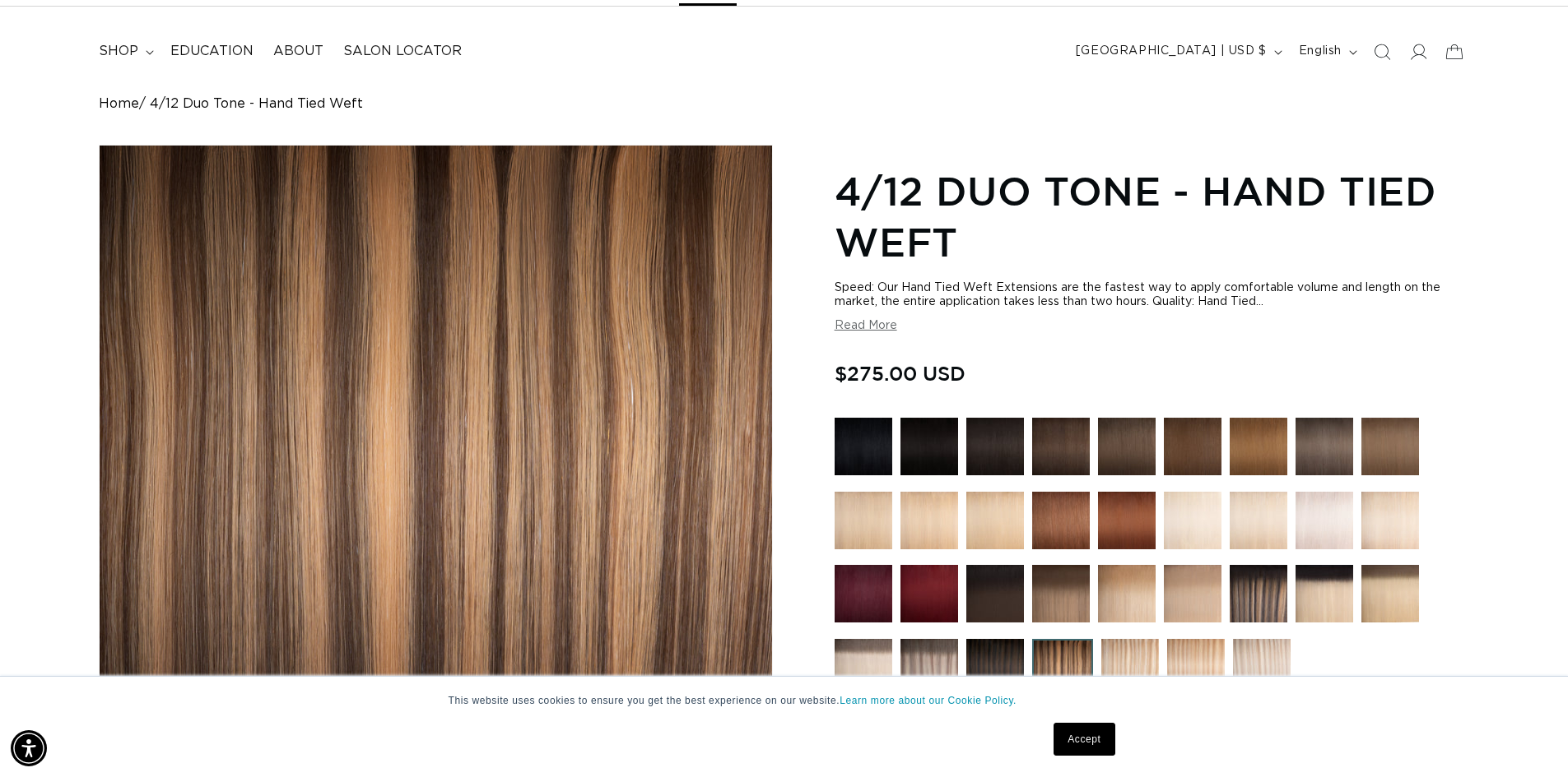
scroll to position [0, 2902]
click at [879, 326] on button "Read More" at bounding box center [866, 326] width 63 height 14
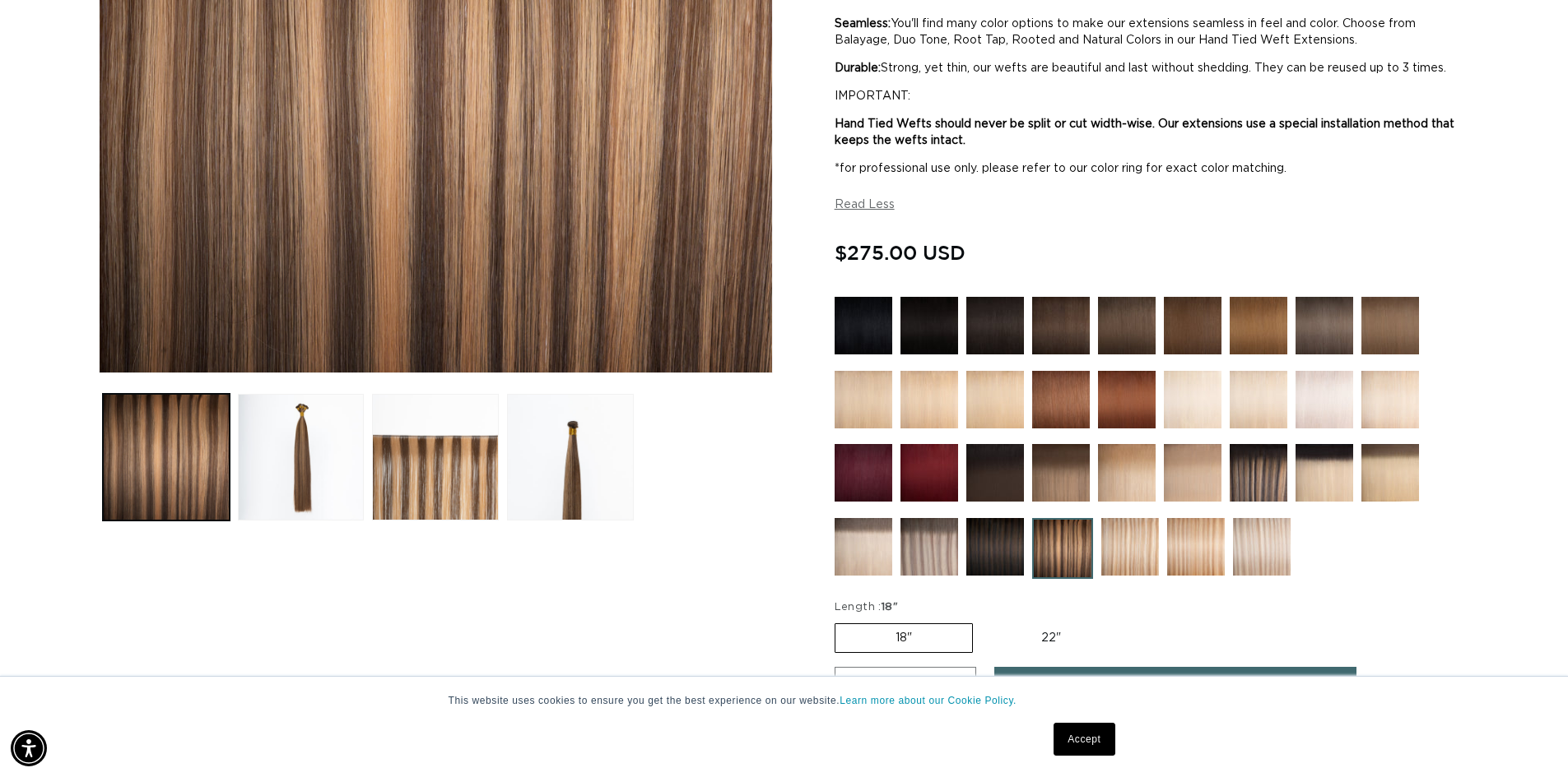
scroll to position [494, 0]
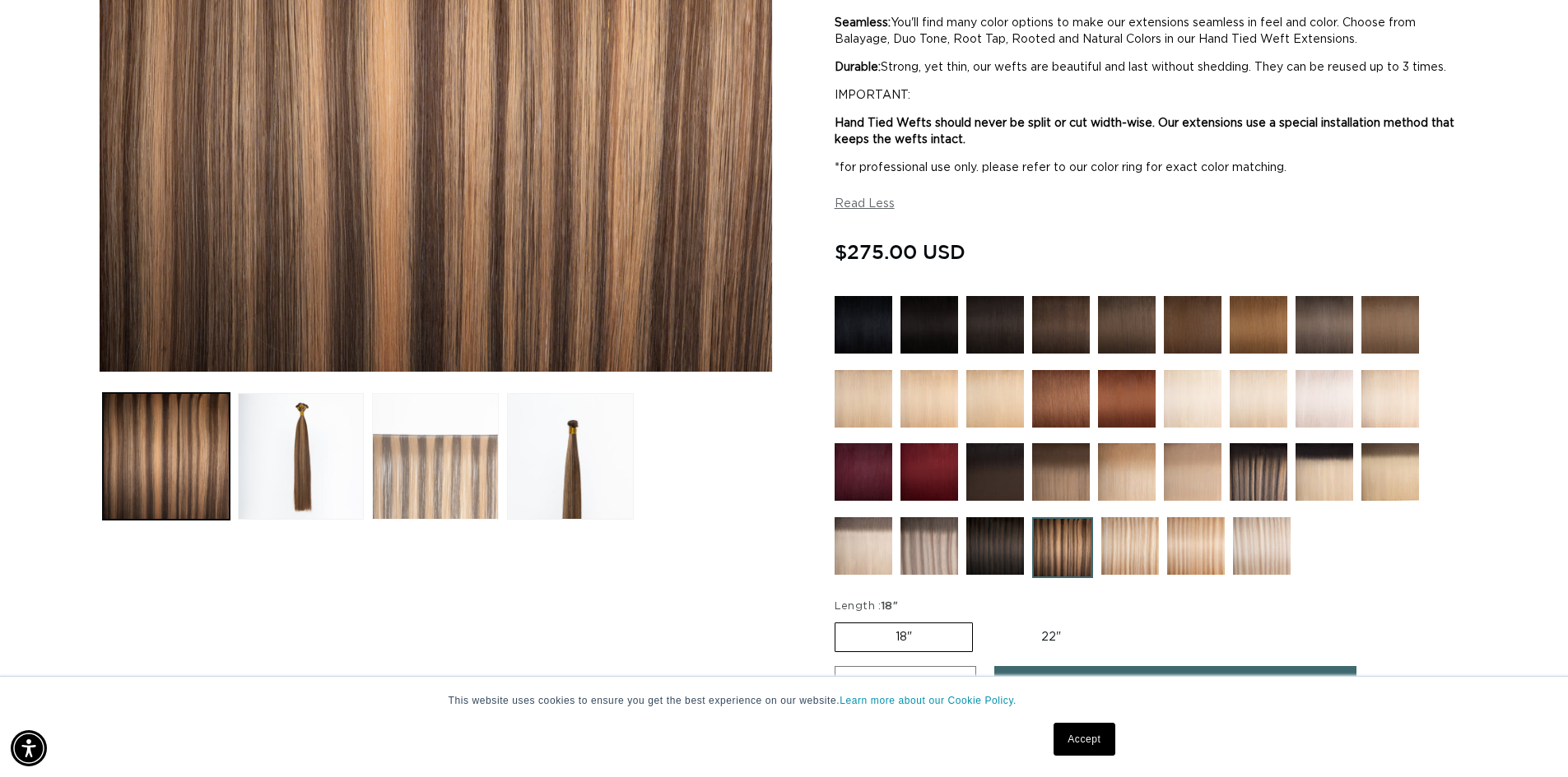
click at [443, 476] on button "Load image 3 in gallery view" at bounding box center [435, 456] width 127 height 127
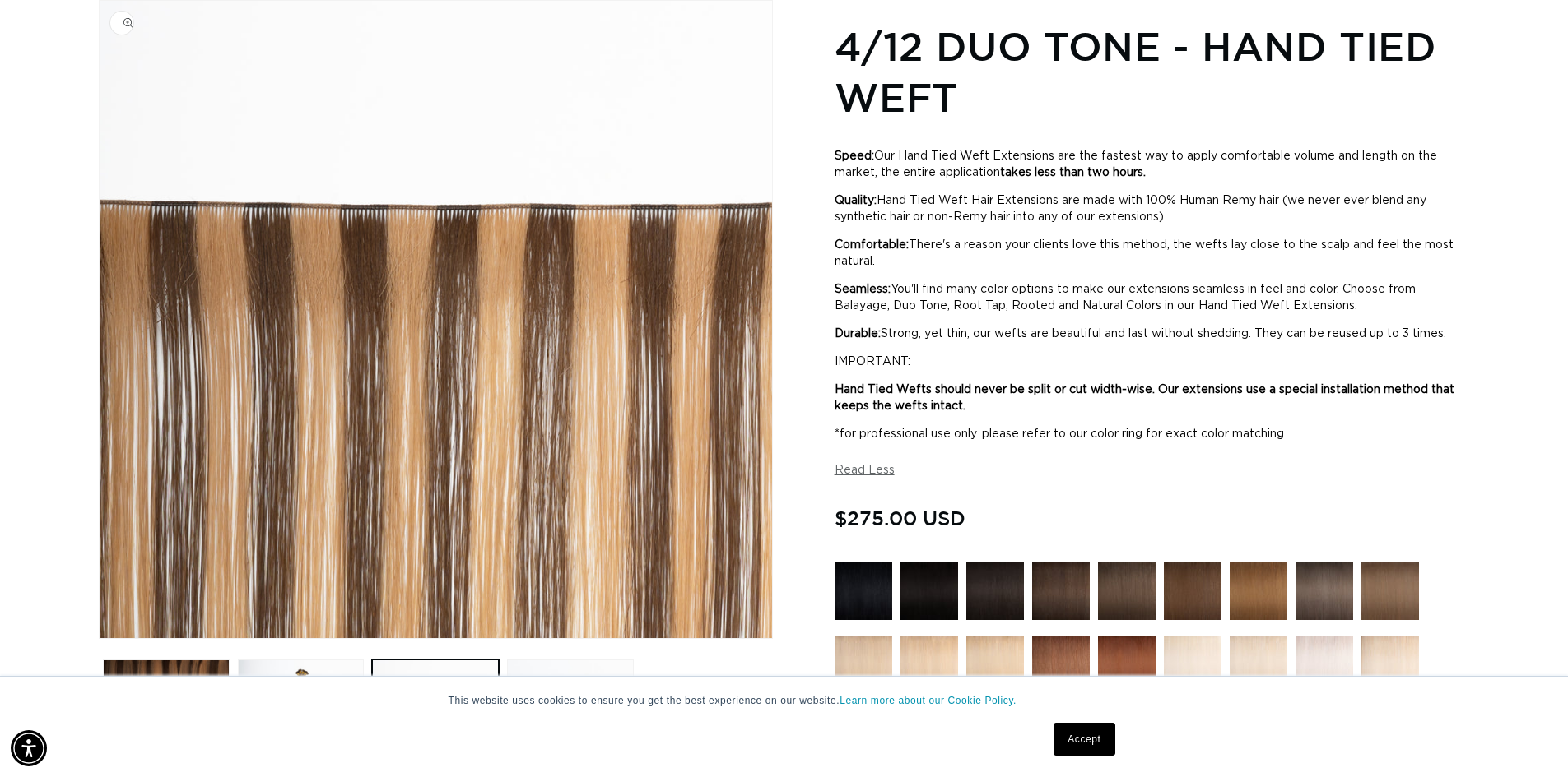
scroll to position [0, 2902]
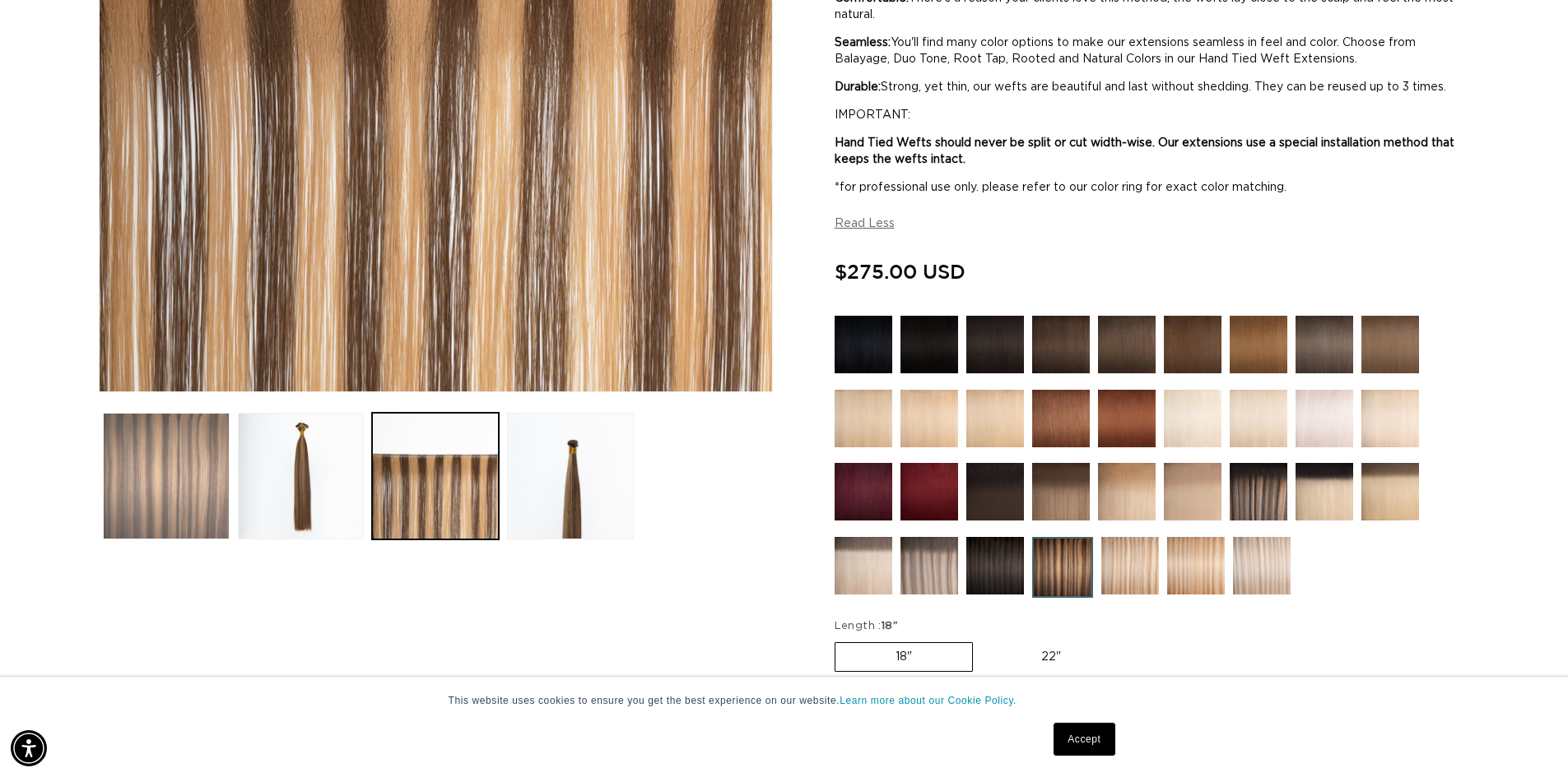
click at [211, 481] on button "Load image 1 in gallery view" at bounding box center [166, 476] width 127 height 127
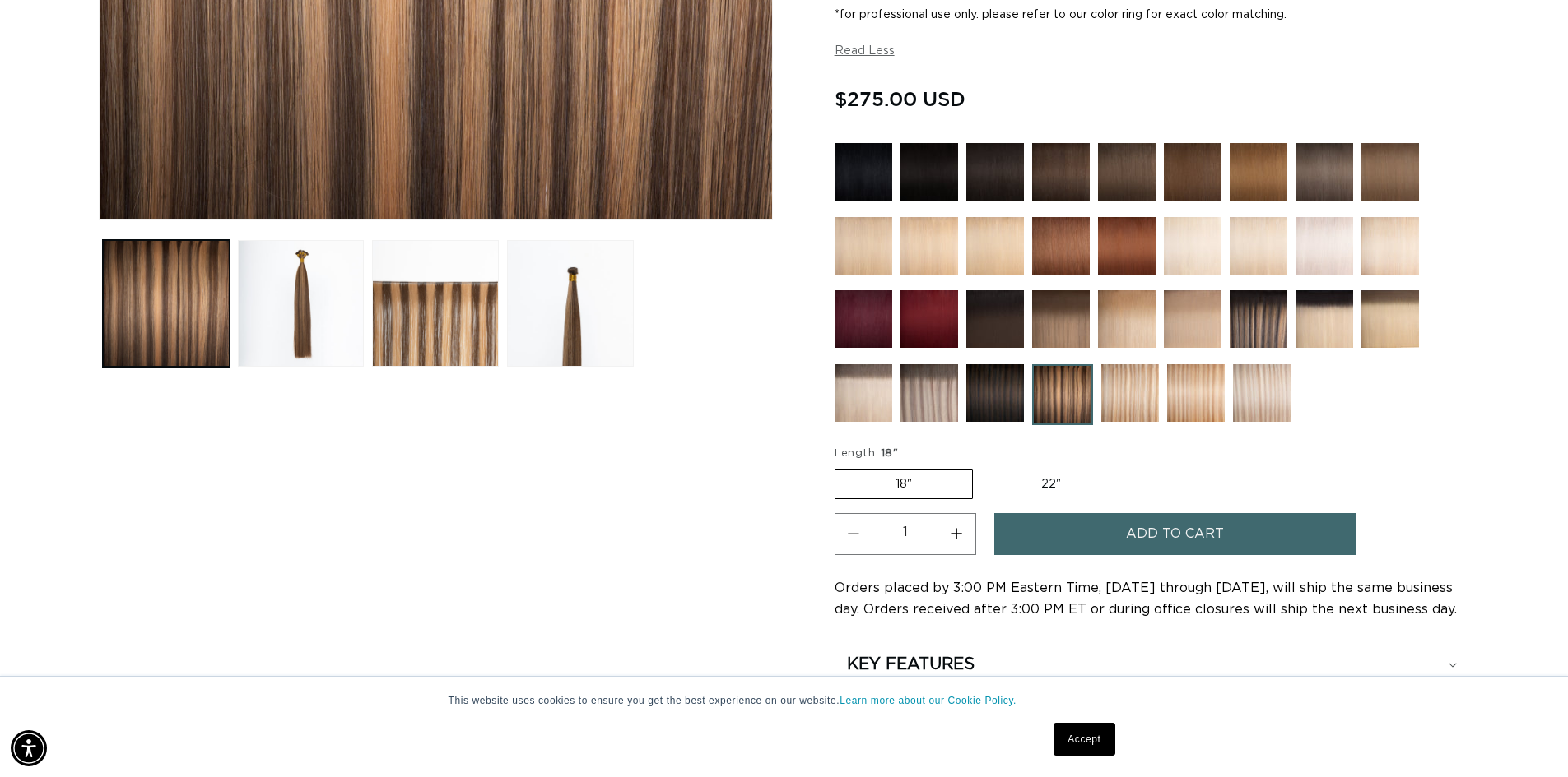
scroll to position [659, 0]
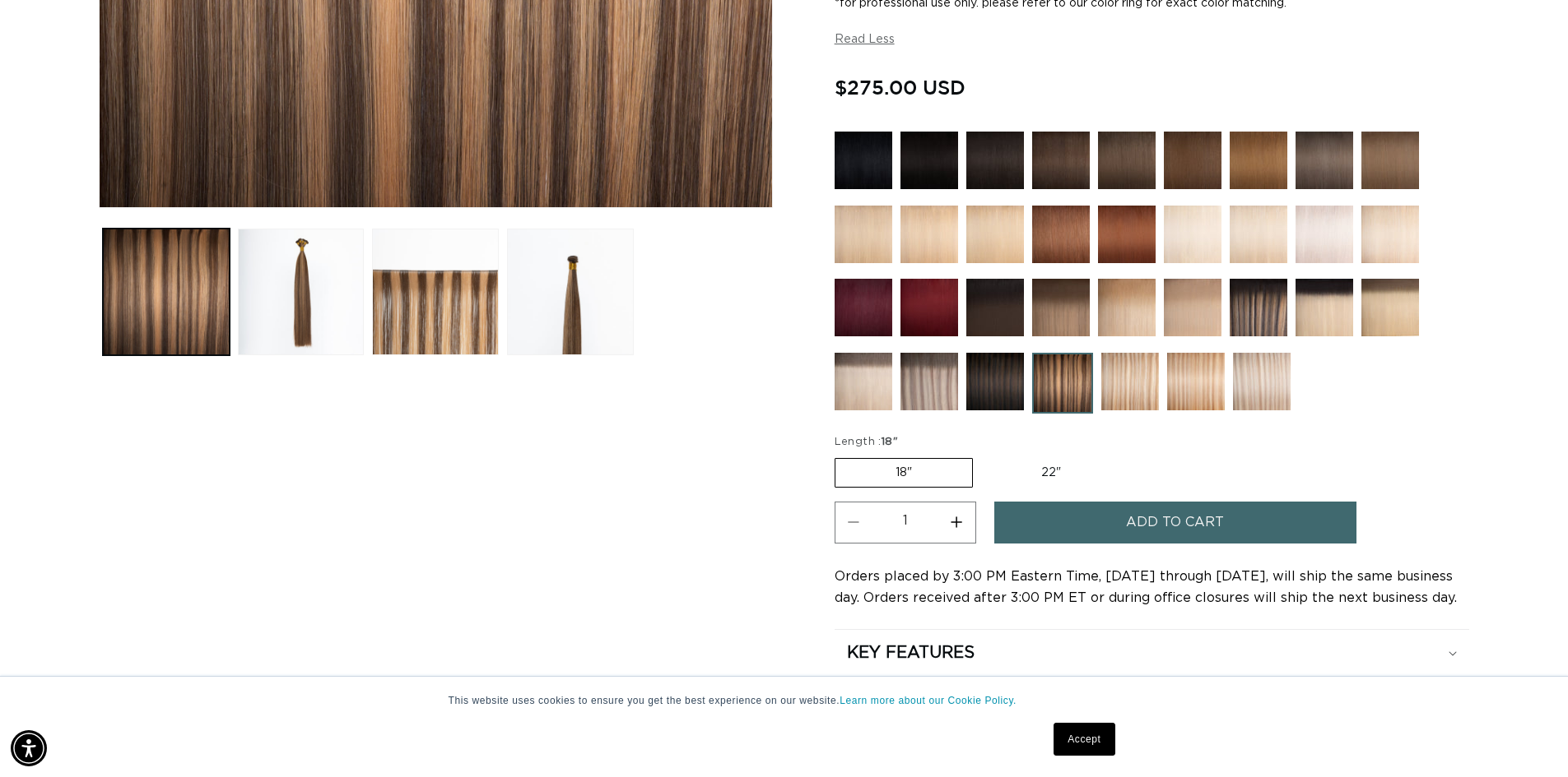
click at [1044, 472] on label "22" Variant sold out or unavailable" at bounding box center [1050, 472] width 140 height 28
click at [982, 455] on input "22" Variant sold out or unavailable" at bounding box center [981, 455] width 1 height 1
radio input "true"
